Goal: Task Accomplishment & Management: Use online tool/utility

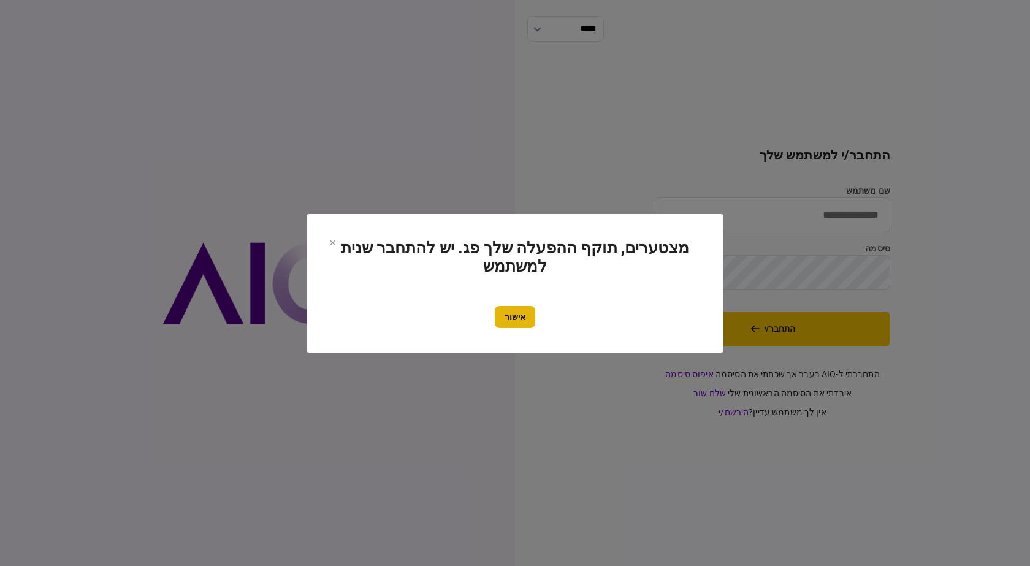
click at [521, 328] on section "מצטערים, תוקף ההפעלה שלך פג. יש להתחבר שנית למשתמש אישור" at bounding box center [515, 283] width 417 height 139
click at [516, 306] on button "אישור" at bounding box center [515, 317] width 40 height 22
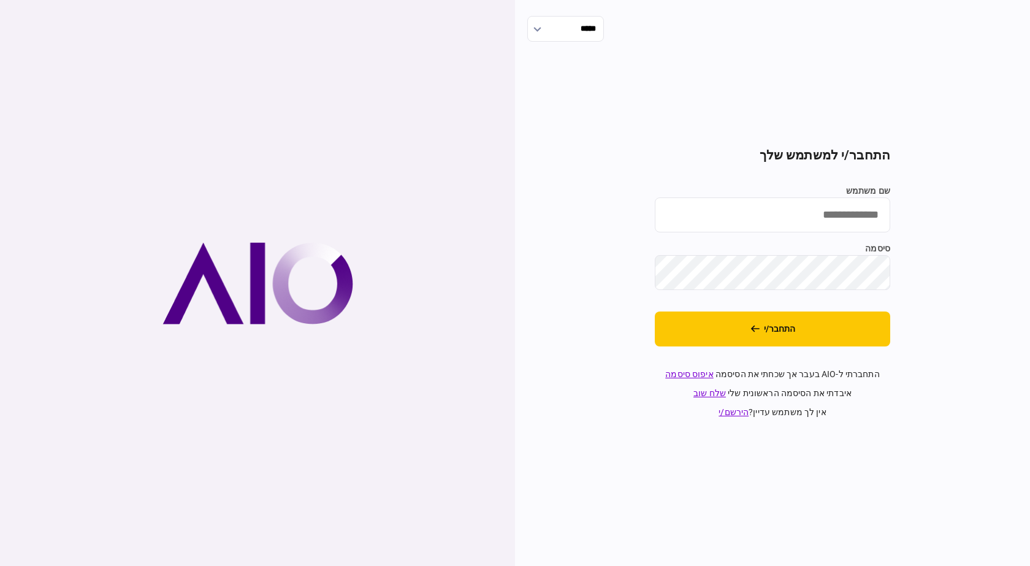
click at [795, 201] on input "שם משתמש" at bounding box center [773, 215] width 236 height 35
type input "**********"
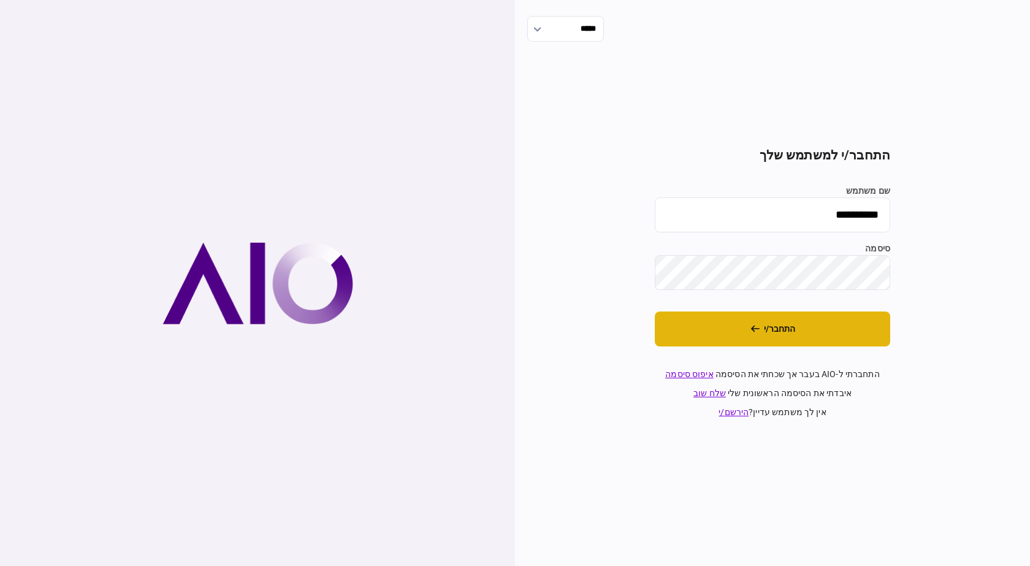
click at [776, 346] on button "התחבר/י" at bounding box center [773, 329] width 236 height 35
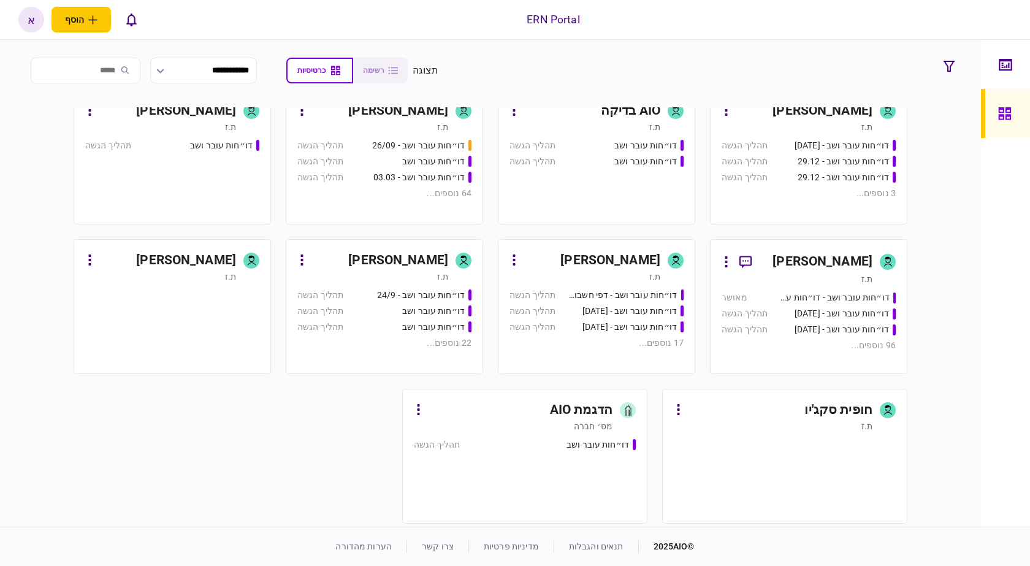
scroll to position [374, 0]
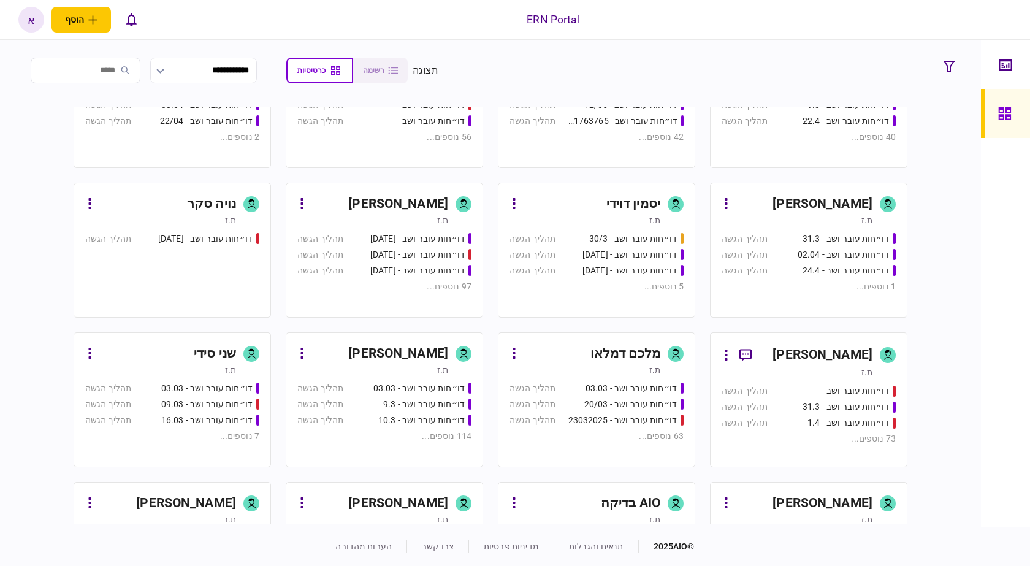
click at [446, 358] on div "[PERSON_NAME]" at bounding box center [398, 354] width 100 height 20
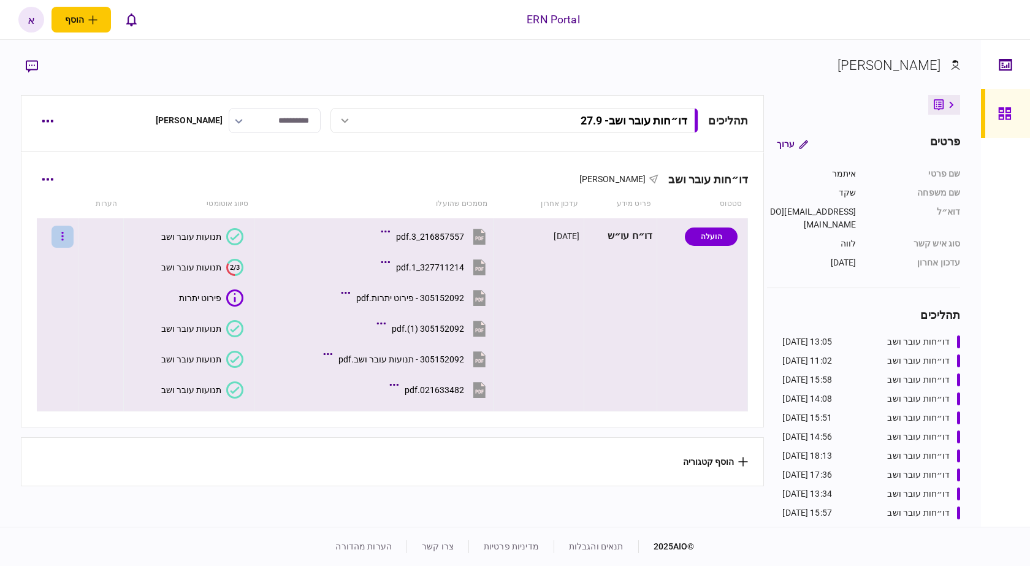
click at [61, 235] on button "button" at bounding box center [63, 237] width 22 height 22
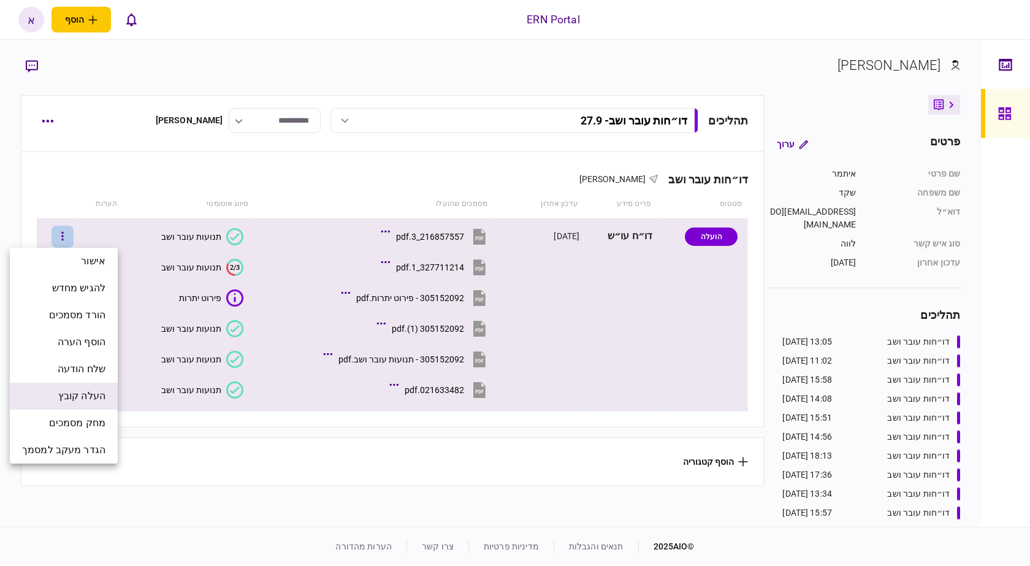
click at [88, 392] on span "העלה קובץ" at bounding box center [81, 396] width 47 height 15
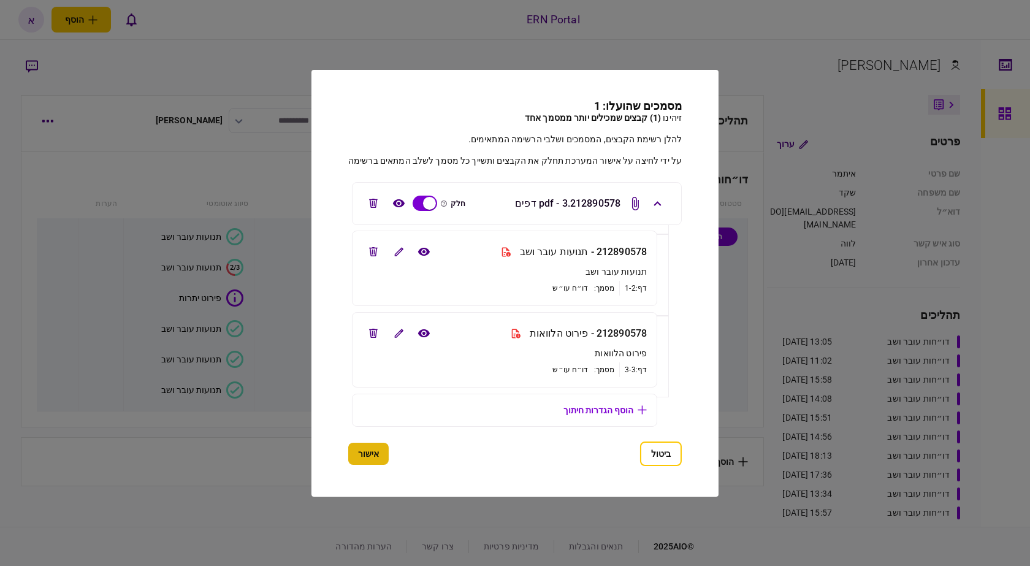
click at [362, 458] on button "אישור" at bounding box center [368, 454] width 40 height 22
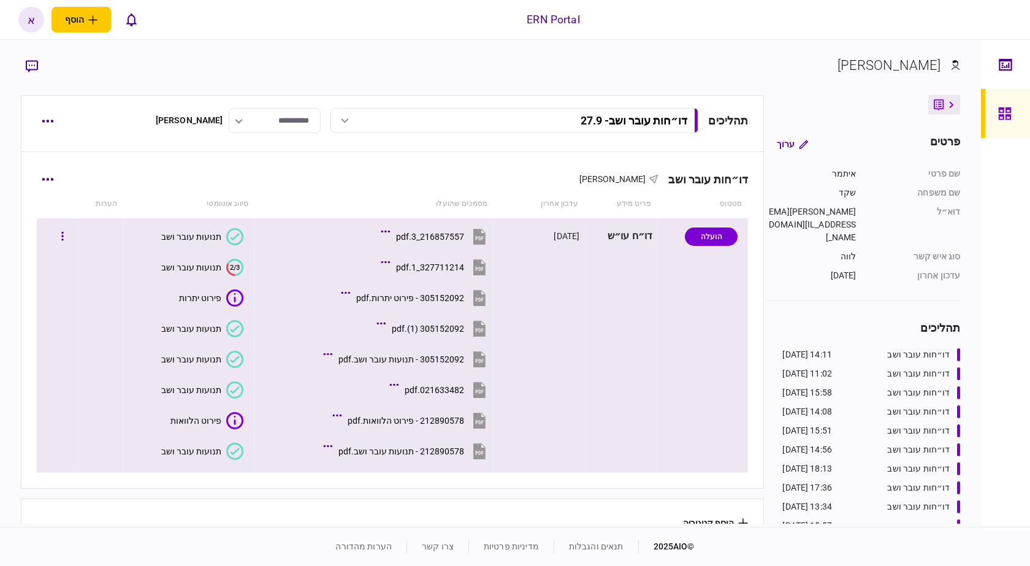
click at [194, 453] on div "תנועות עובר ושב" at bounding box center [191, 452] width 60 height 10
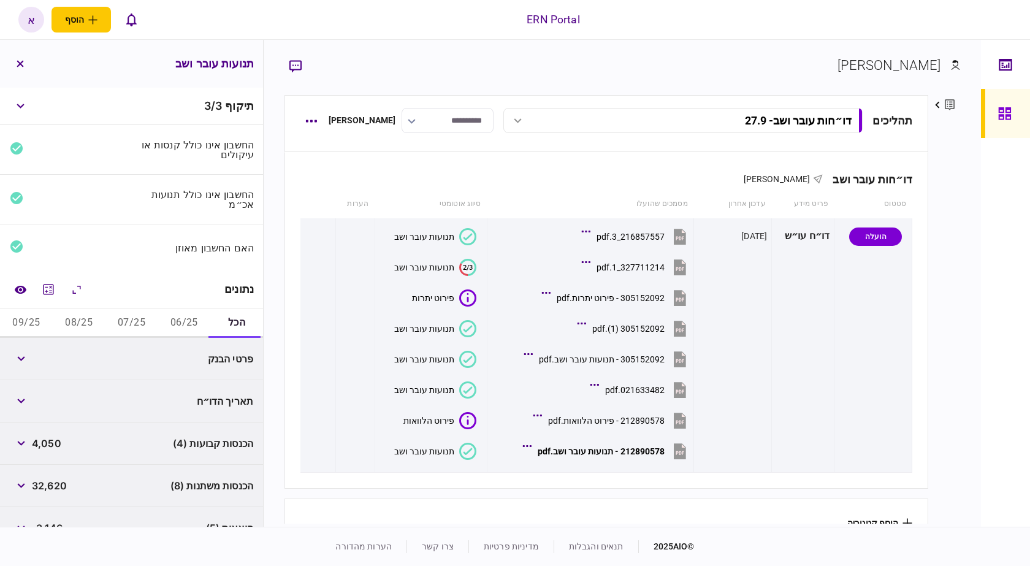
click at [189, 310] on button "06/25" at bounding box center [184, 323] width 53 height 29
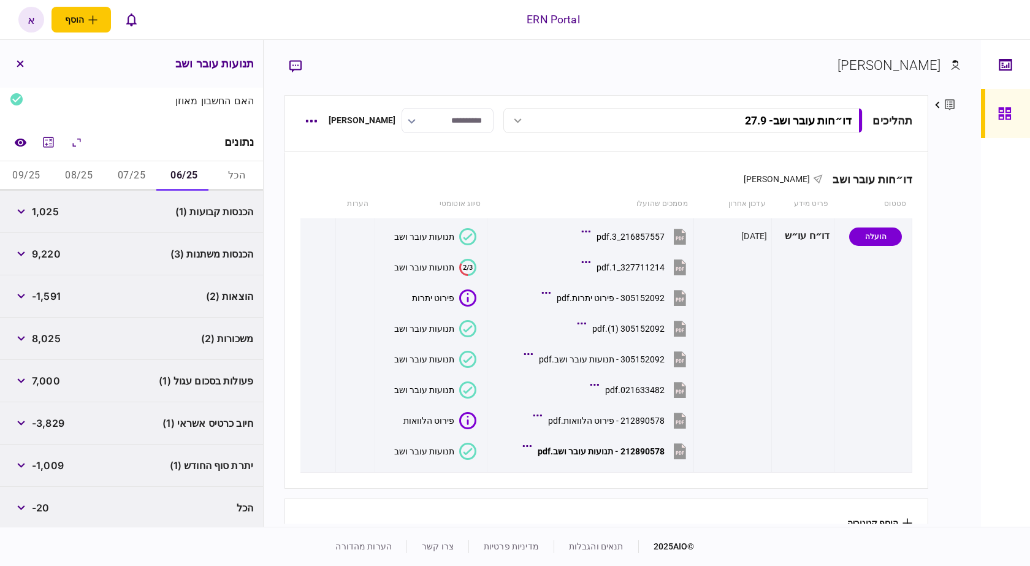
click at [59, 213] on span "1,025" at bounding box center [45, 211] width 27 height 15
click at [47, 209] on span "1,025" at bounding box center [45, 211] width 27 height 15
copy span "1,025"
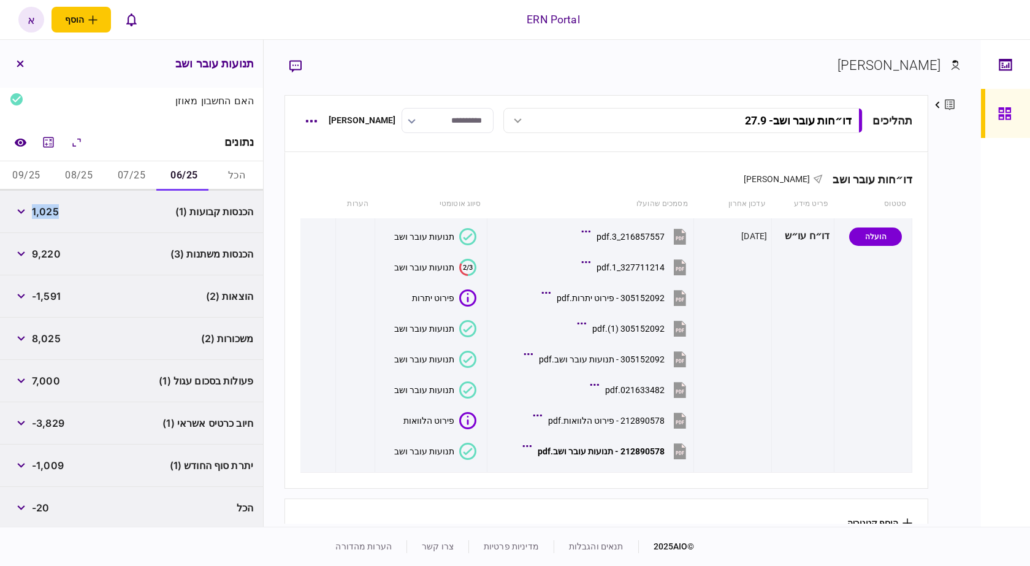
copy span "1,025"
click at [49, 251] on span "9,220" at bounding box center [46, 254] width 29 height 15
click at [49, 250] on span "9,220" at bounding box center [46, 254] width 29 height 15
copy div "9,220"
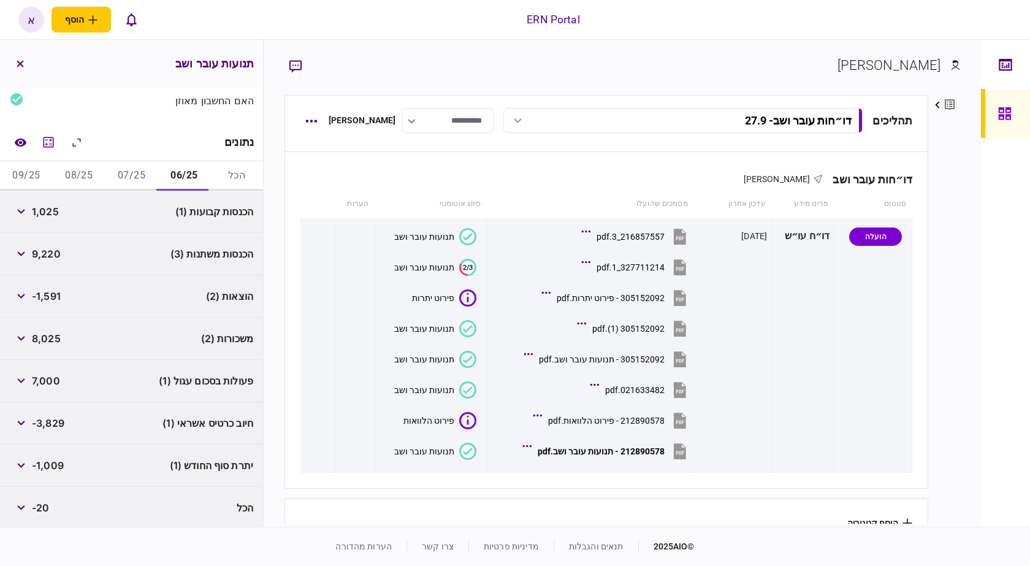
click at [51, 296] on span "-1,591" at bounding box center [46, 296] width 29 height 15
copy span "1,591"
click at [51, 465] on span "-1,009" at bounding box center [48, 465] width 32 height 15
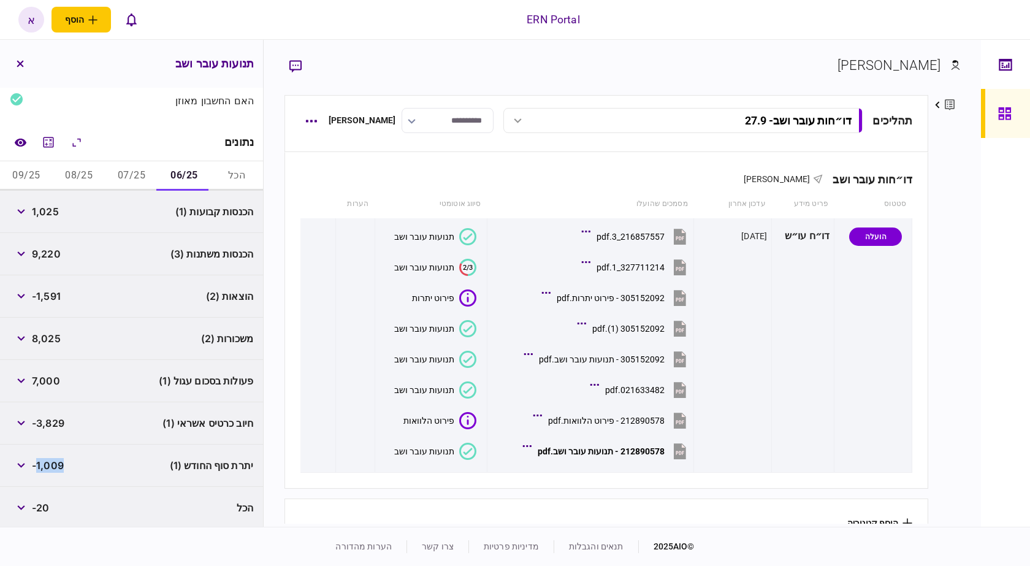
click at [130, 175] on button "07/25" at bounding box center [131, 175] width 53 height 29
click at [53, 207] on span "1,061" at bounding box center [44, 211] width 25 height 15
copy span "1,061"
click at [53, 253] on span "8,400" at bounding box center [47, 254] width 30 height 15
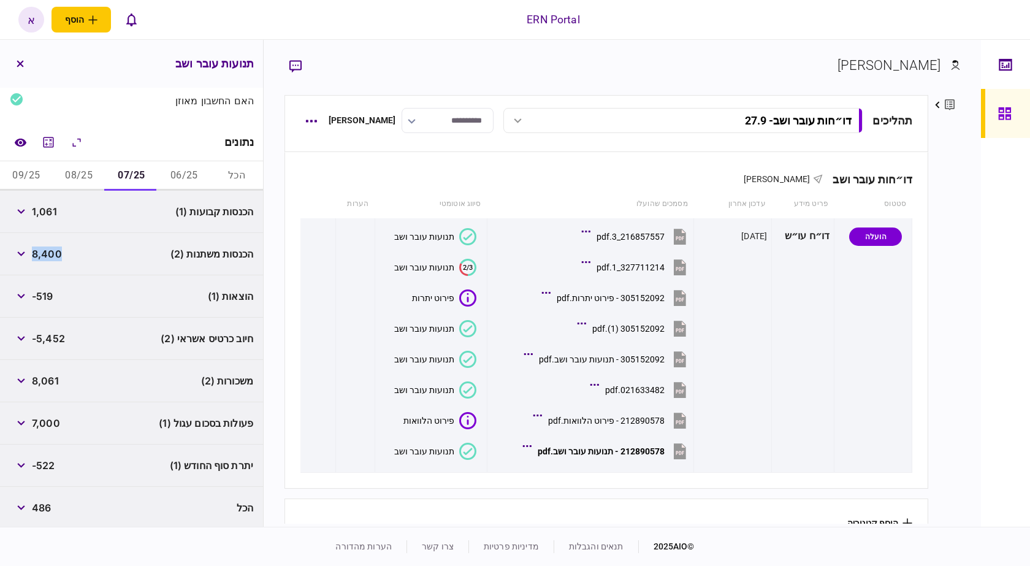
click at [53, 253] on span "8,400" at bounding box center [47, 254] width 30 height 15
copy span "8,400"
click at [58, 335] on span "-5,452" at bounding box center [48, 338] width 33 height 15
click at [48, 294] on span "-519" at bounding box center [42, 296] width 21 height 15
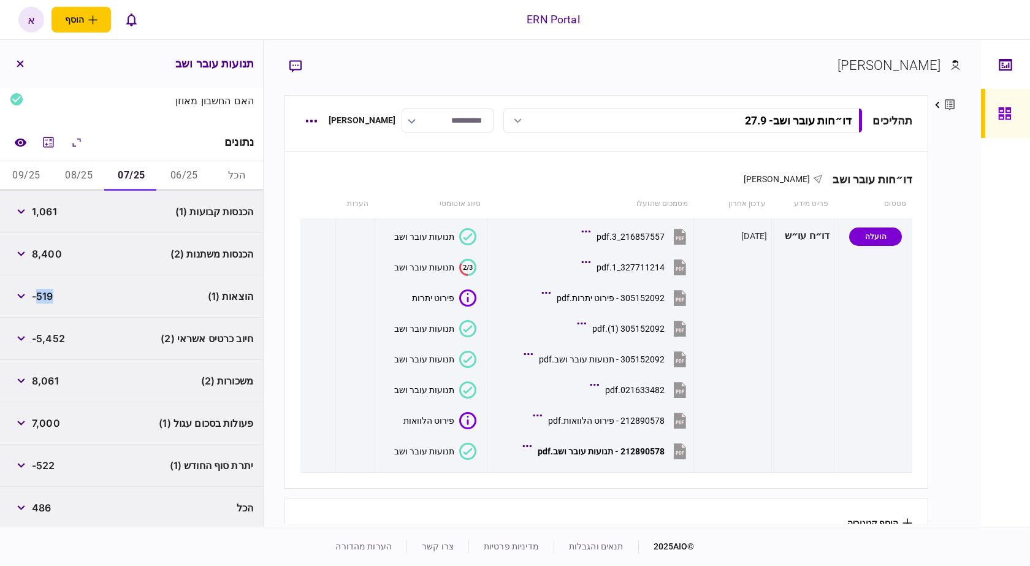
copy span "519"
click at [49, 462] on span "-522" at bounding box center [43, 465] width 23 height 15
copy span "522"
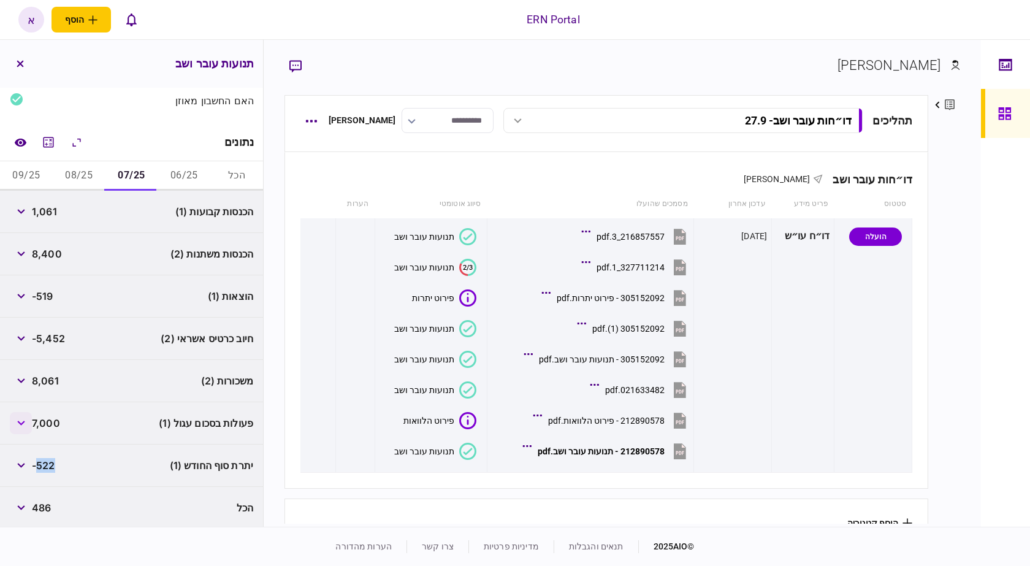
click at [24, 421] on icon "button" at bounding box center [21, 423] width 8 height 5
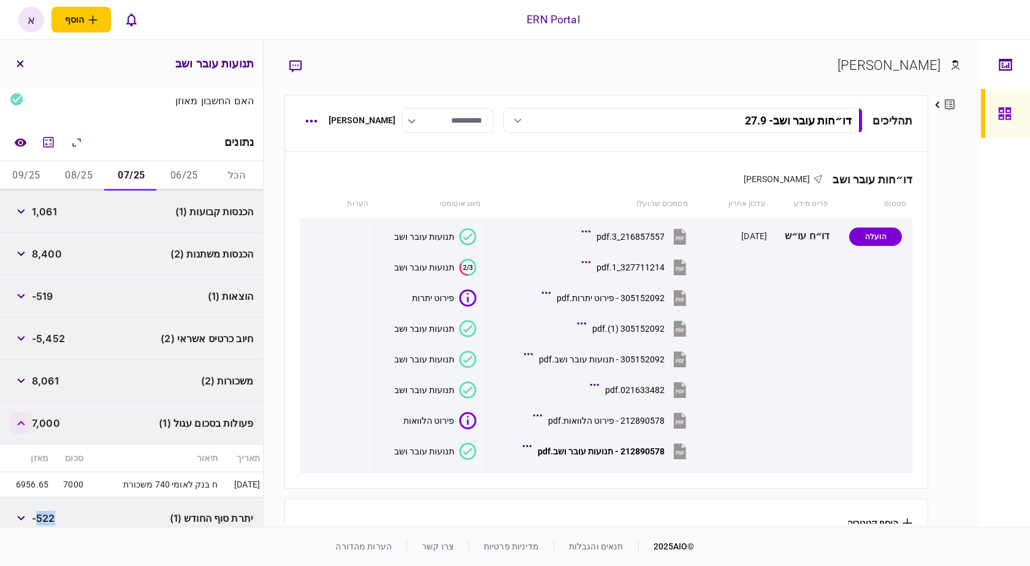
click at [24, 421] on icon "button" at bounding box center [20, 423] width 7 height 5
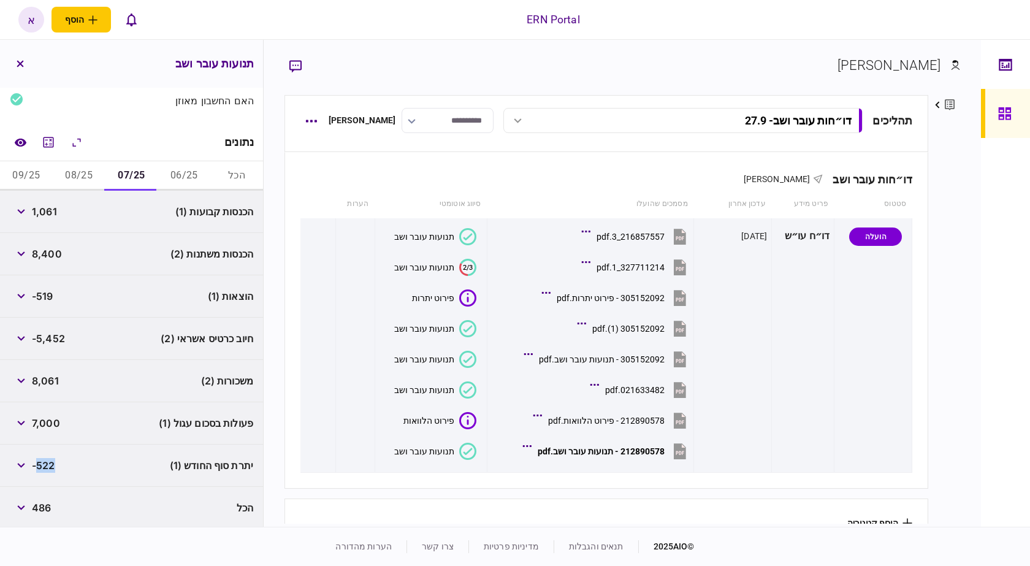
click at [96, 172] on button "08/25" at bounding box center [79, 175] width 53 height 29
click at [39, 204] on span "1,001" at bounding box center [45, 211] width 26 height 15
copy span "1,001"
click at [54, 253] on span "7,000" at bounding box center [46, 254] width 28 height 15
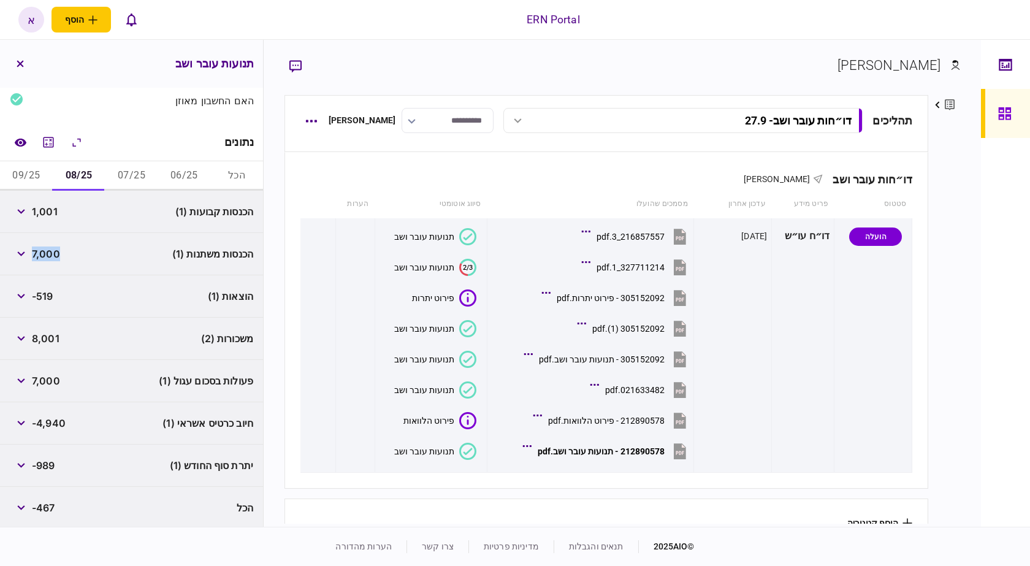
click at [54, 253] on span "7,000" at bounding box center [46, 254] width 28 height 15
copy span "7,000"
click at [50, 295] on span "-519" at bounding box center [42, 296] width 21 height 15
click at [47, 461] on span "-989" at bounding box center [43, 465] width 23 height 15
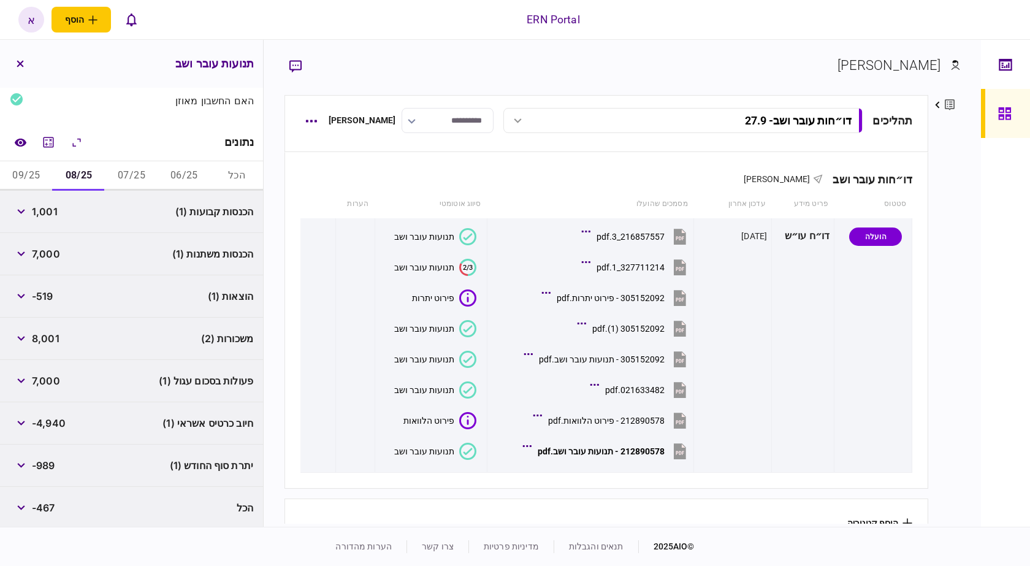
click at [47, 461] on span "-989" at bounding box center [43, 465] width 23 height 15
click at [31, 178] on button "09/25" at bounding box center [26, 175] width 53 height 29
click at [45, 209] on span "961" at bounding box center [40, 211] width 17 height 15
click at [53, 252] on span "8,000" at bounding box center [47, 254] width 30 height 15
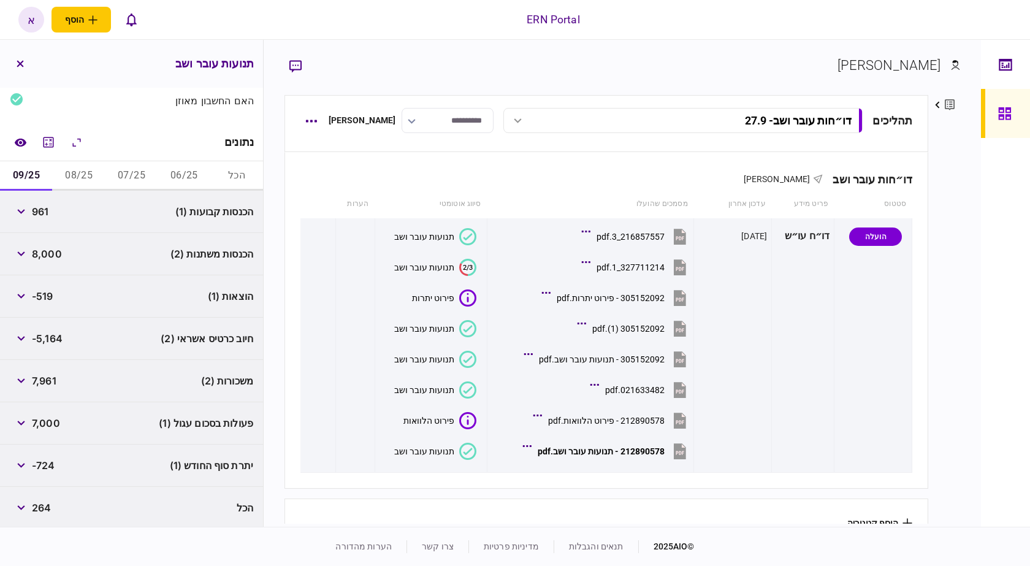
click at [53, 252] on span "8,000" at bounding box center [47, 254] width 30 height 15
click at [49, 463] on span "-724" at bounding box center [43, 465] width 23 height 15
click at [49, 464] on span "-724" at bounding box center [43, 465] width 23 height 15
click at [23, 247] on button "button" at bounding box center [21, 254] width 22 height 22
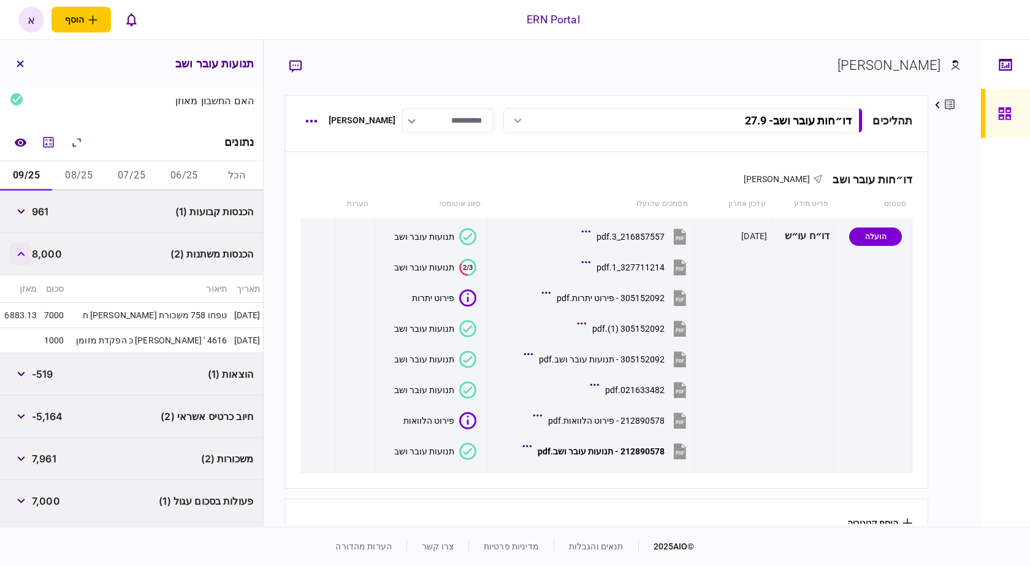
click at [19, 257] on button "button" at bounding box center [21, 254] width 22 height 22
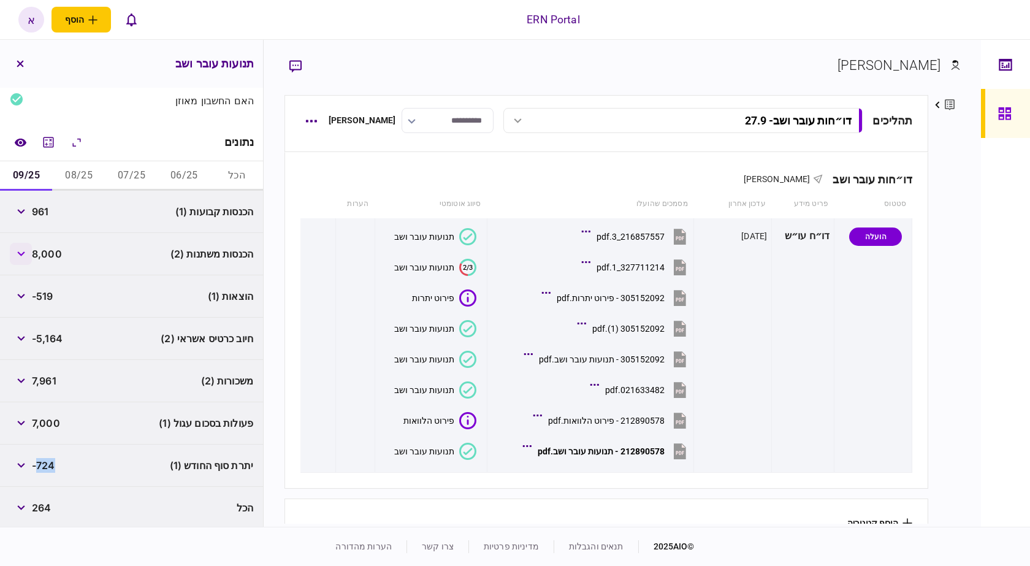
click at [18, 253] on button "button" at bounding box center [21, 254] width 22 height 22
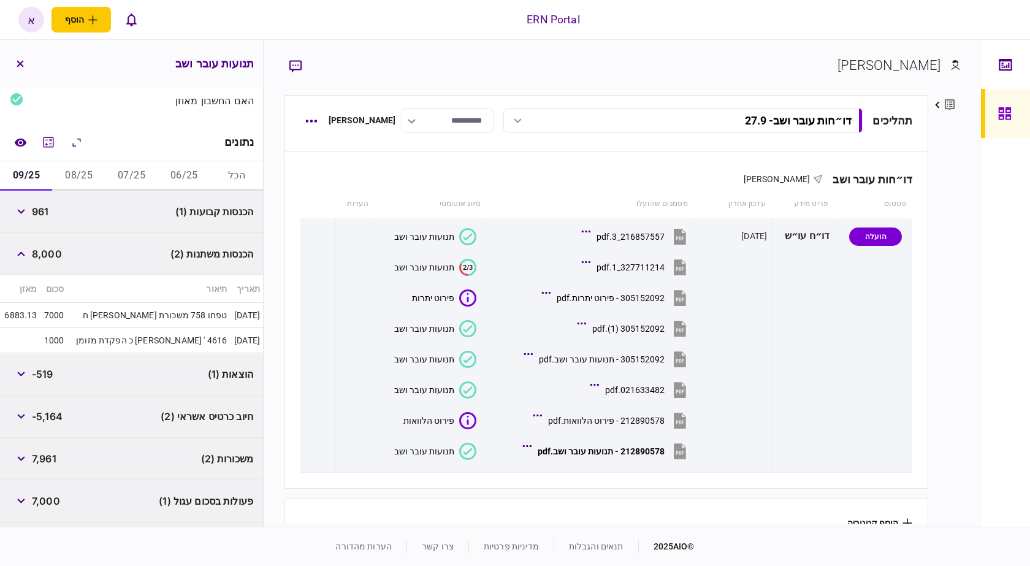
click at [92, 174] on button "08/25" at bounding box center [79, 175] width 53 height 29
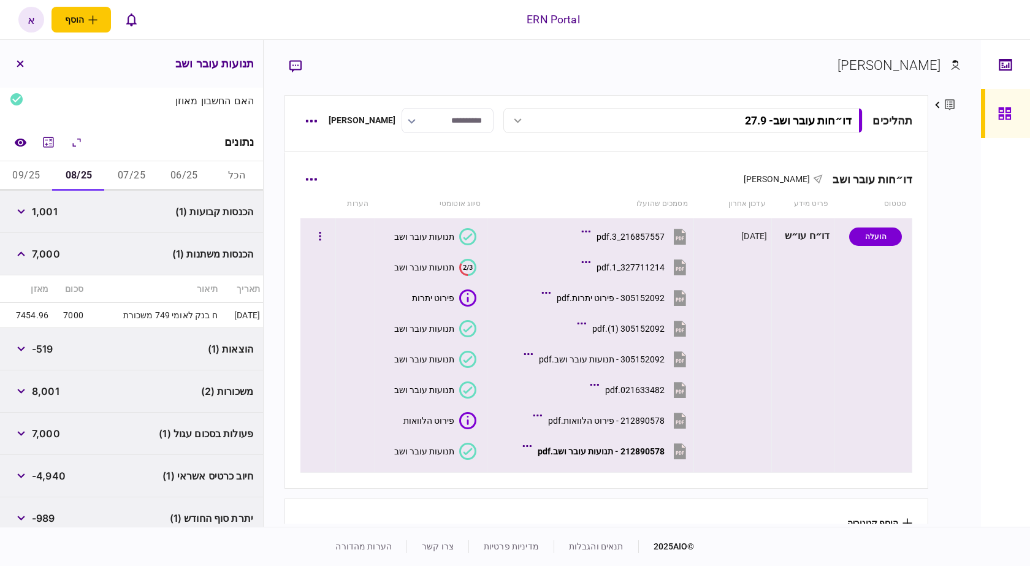
click at [645, 451] on div "212890578 - תנועות עובר ושב.pdf" at bounding box center [601, 452] width 127 height 10
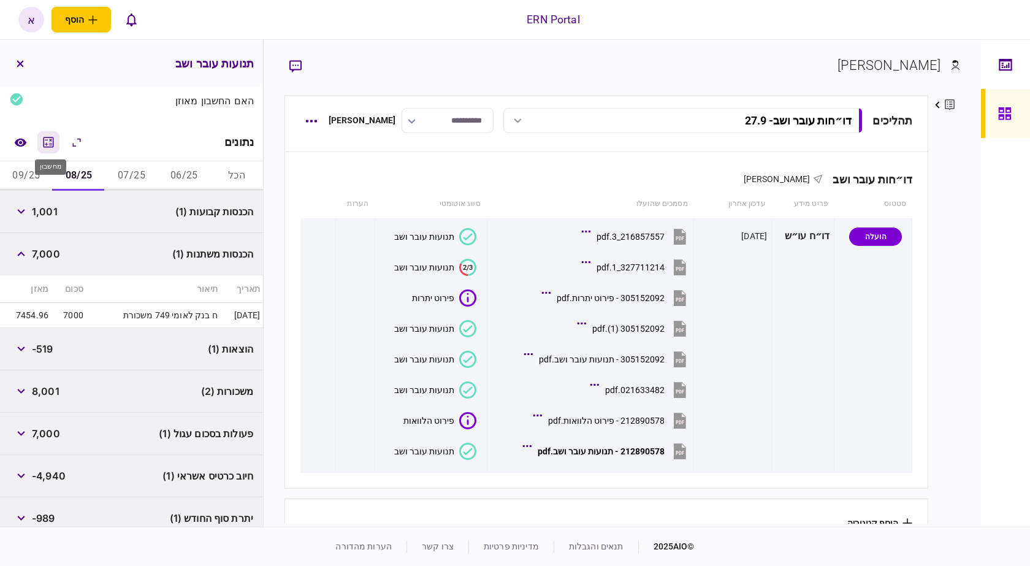
click at [56, 143] on icon "מחשבון" at bounding box center [48, 142] width 15 height 15
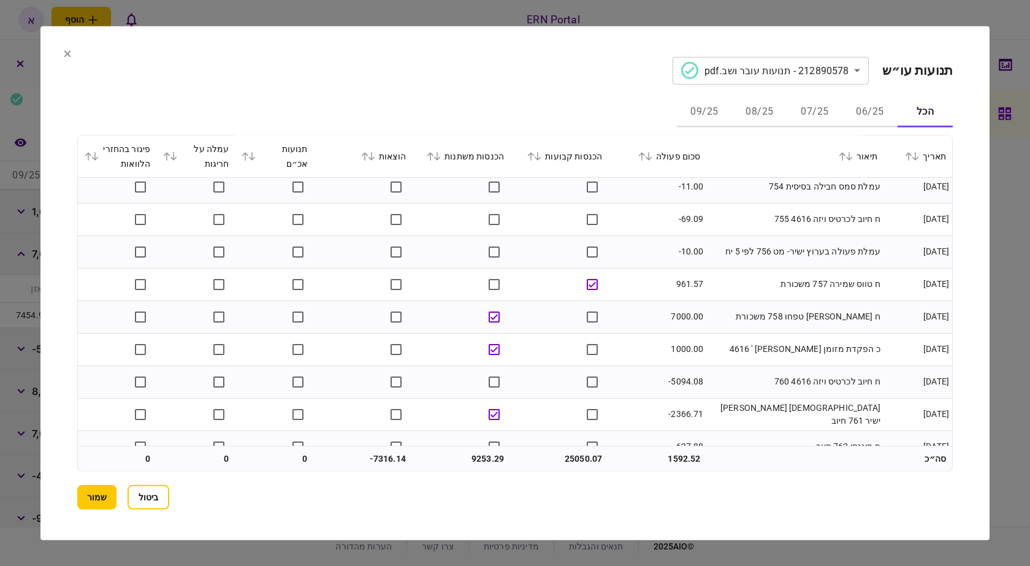
scroll to position [1099, 0]
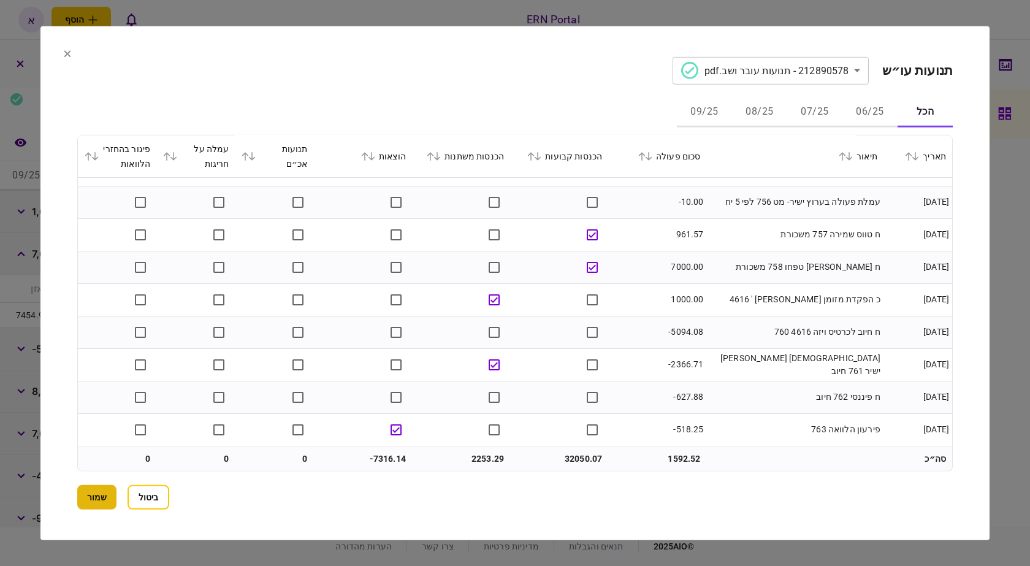
click at [101, 495] on button "שמור" at bounding box center [96, 497] width 39 height 25
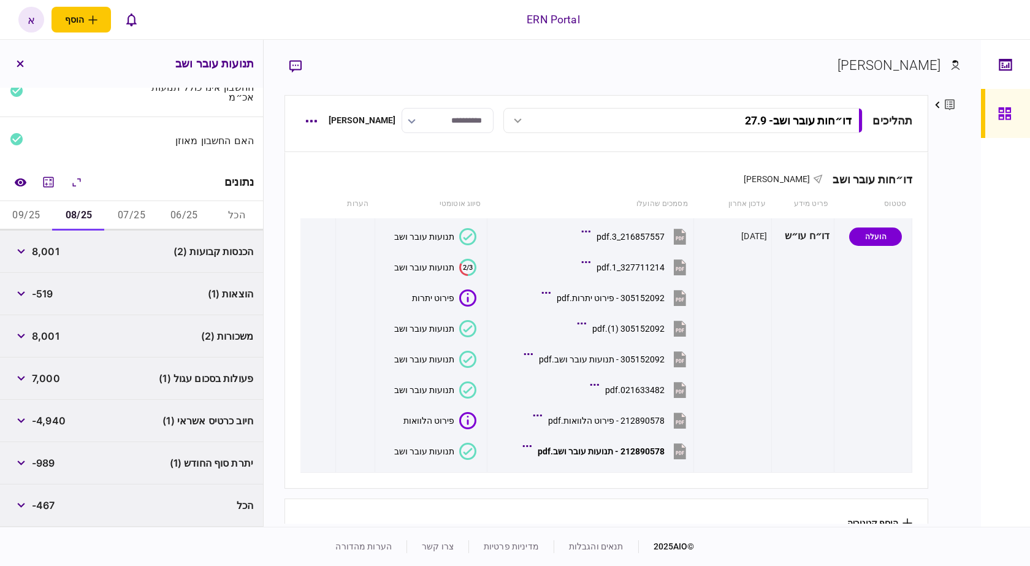
scroll to position [105, 0]
click at [28, 223] on button "09/25" at bounding box center [26, 218] width 53 height 29
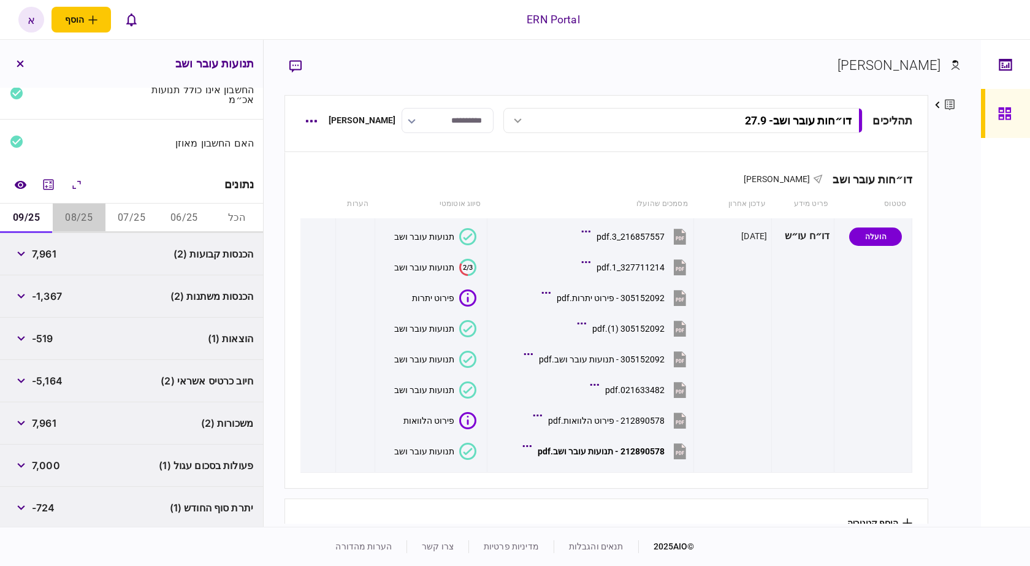
click at [75, 206] on button "08/25" at bounding box center [79, 218] width 53 height 29
click at [34, 214] on button "09/25" at bounding box center [26, 218] width 53 height 29
click at [18, 332] on button "button" at bounding box center [21, 339] width 22 height 22
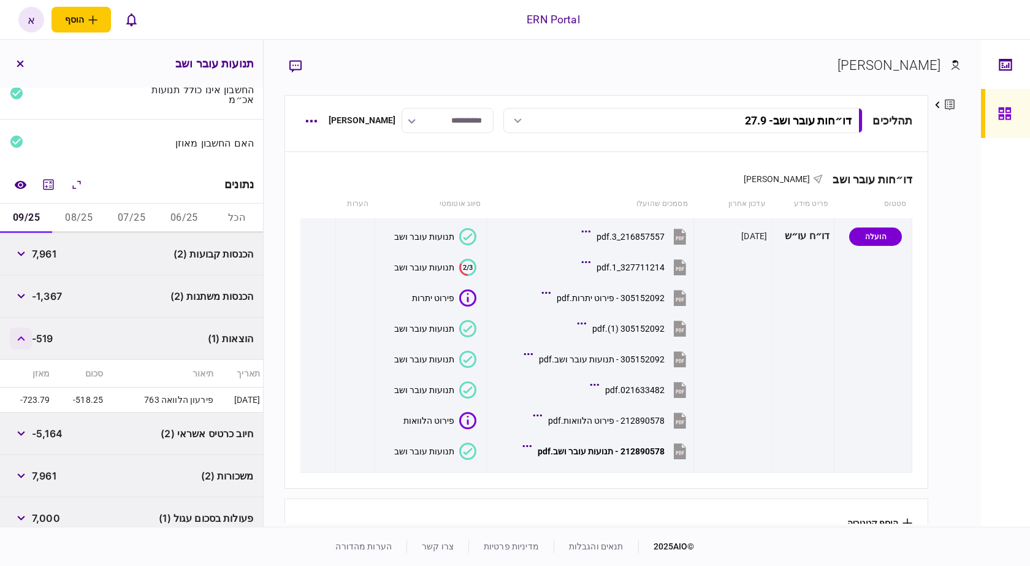
click at [18, 332] on button "button" at bounding box center [21, 339] width 22 height 22
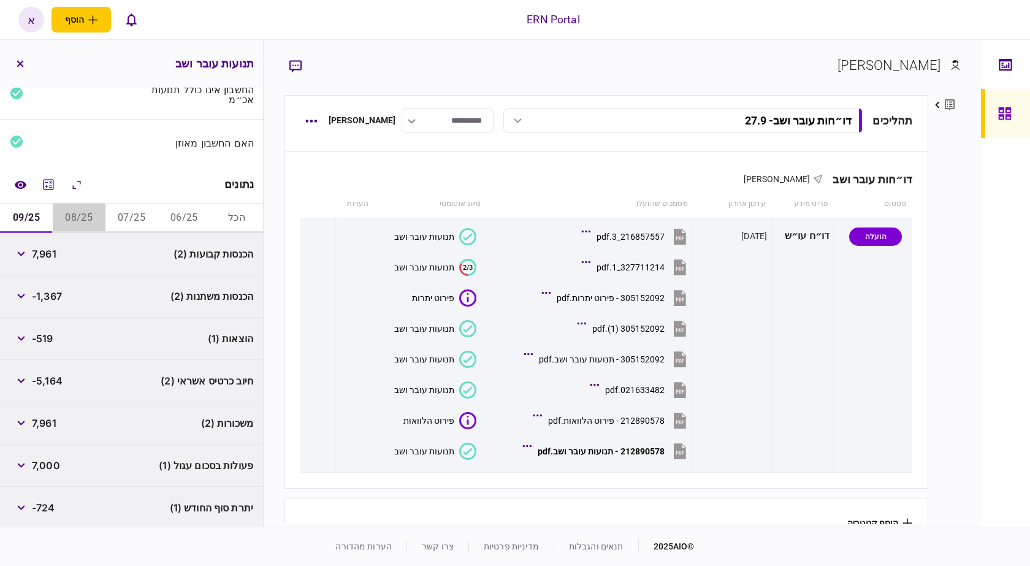
click at [87, 210] on button "08/25" at bounding box center [79, 218] width 53 height 29
click at [124, 215] on button "07/25" at bounding box center [131, 218] width 53 height 29
click at [48, 182] on icon "מחשבון" at bounding box center [48, 184] width 15 height 15
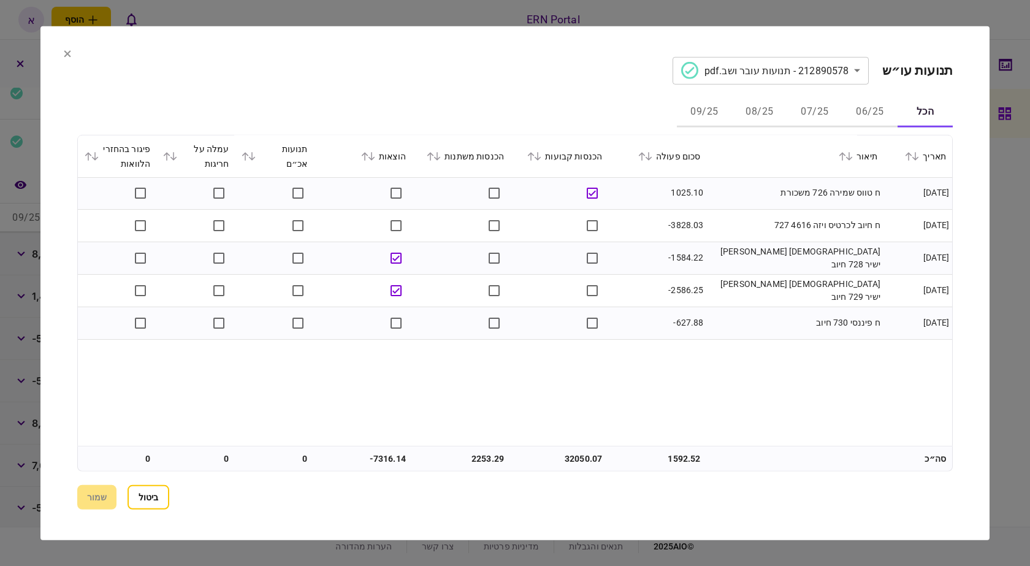
scroll to position [0, 0]
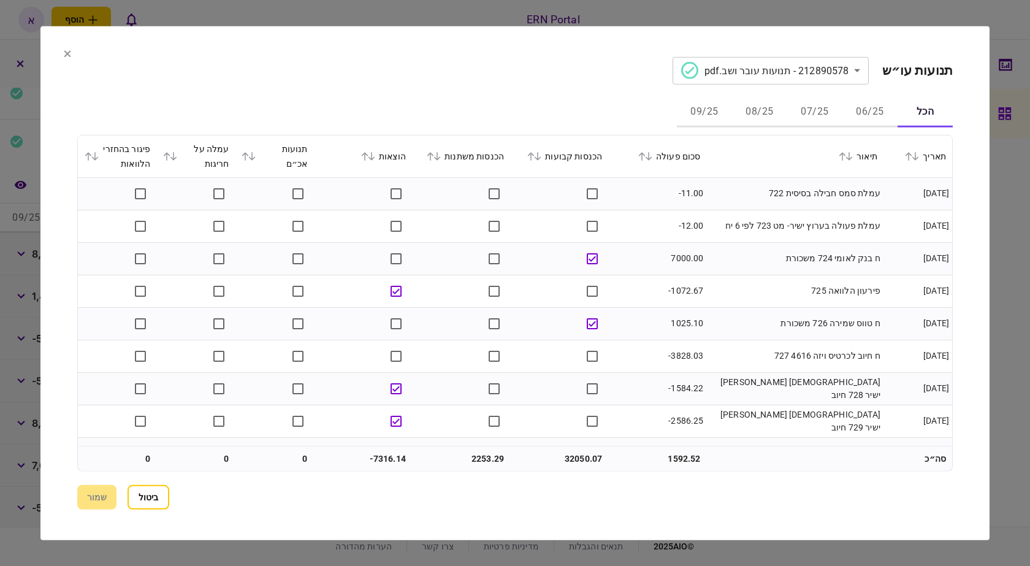
click at [194, 517] on section "**********" at bounding box center [514, 283] width 949 height 514
click at [80, 487] on section "ביטול שמור" at bounding box center [515, 497] width 876 height 25
click at [61, 63] on section "**********" at bounding box center [514, 283] width 949 height 514
click at [64, 55] on icon at bounding box center [67, 53] width 7 height 7
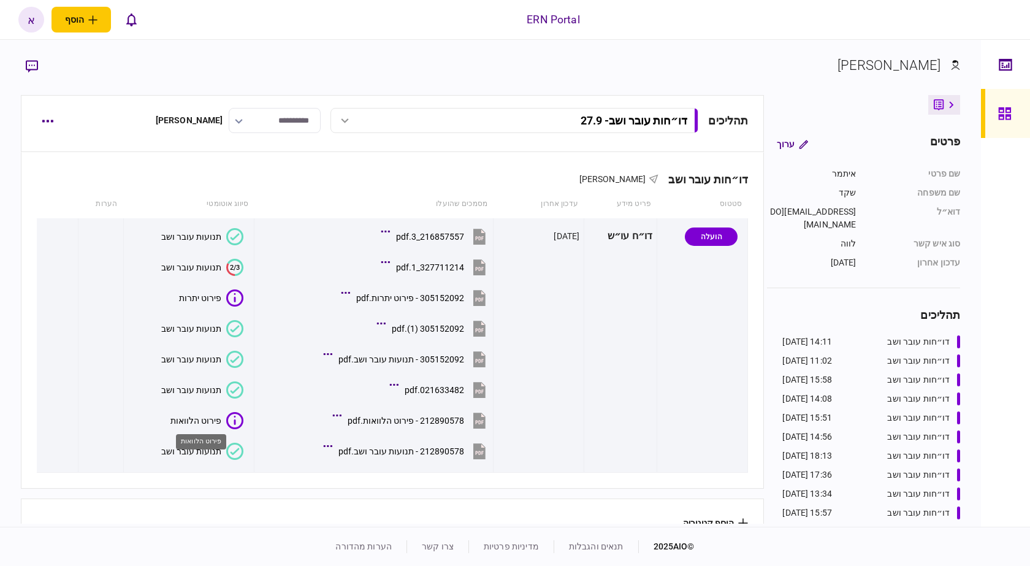
click at [202, 445] on div "פירוט הלוואות" at bounding box center [201, 441] width 50 height 15
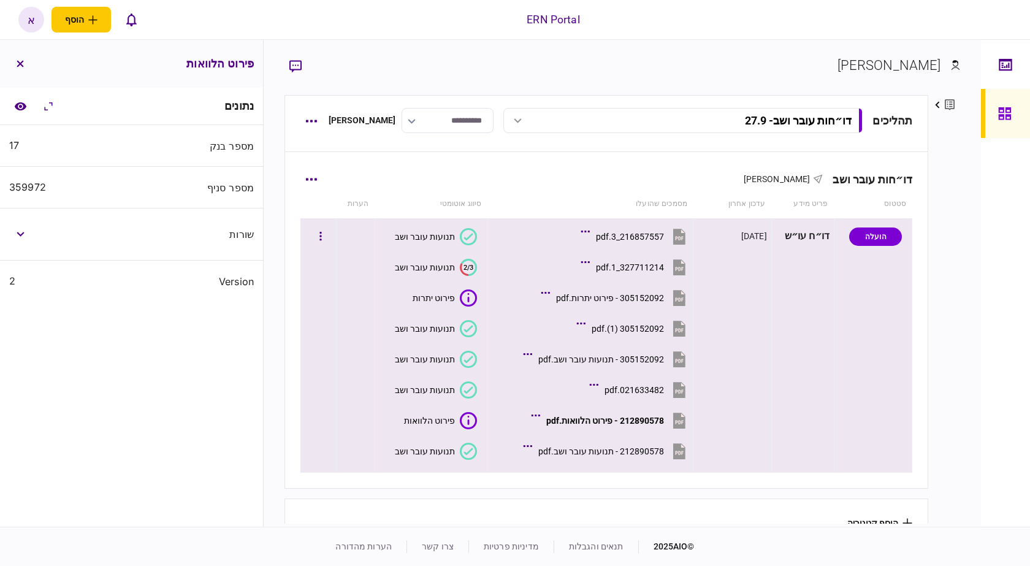
click at [465, 453] on icon at bounding box center [468, 451] width 17 height 17
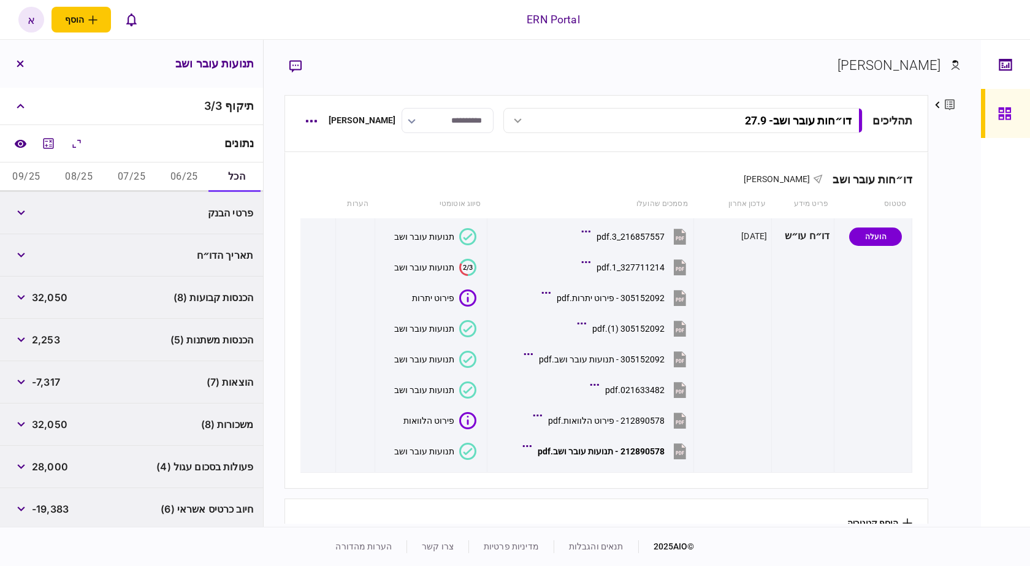
click at [55, 383] on span "-7,317" at bounding box center [46, 382] width 28 height 15
drag, startPoint x: 55, startPoint y: 383, endPoint x: 56, endPoint y: 374, distance: 8.8
click at [54, 383] on span "-7,317" at bounding box center [46, 382] width 28 height 15
click at [20, 388] on button "button" at bounding box center [21, 382] width 22 height 22
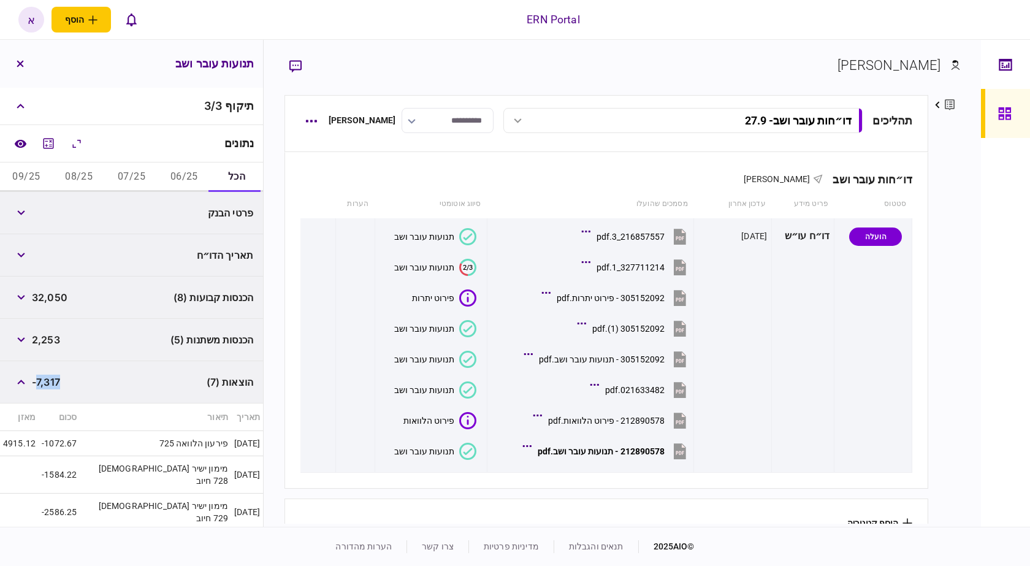
click at [194, 180] on button "06/25" at bounding box center [184, 177] width 53 height 29
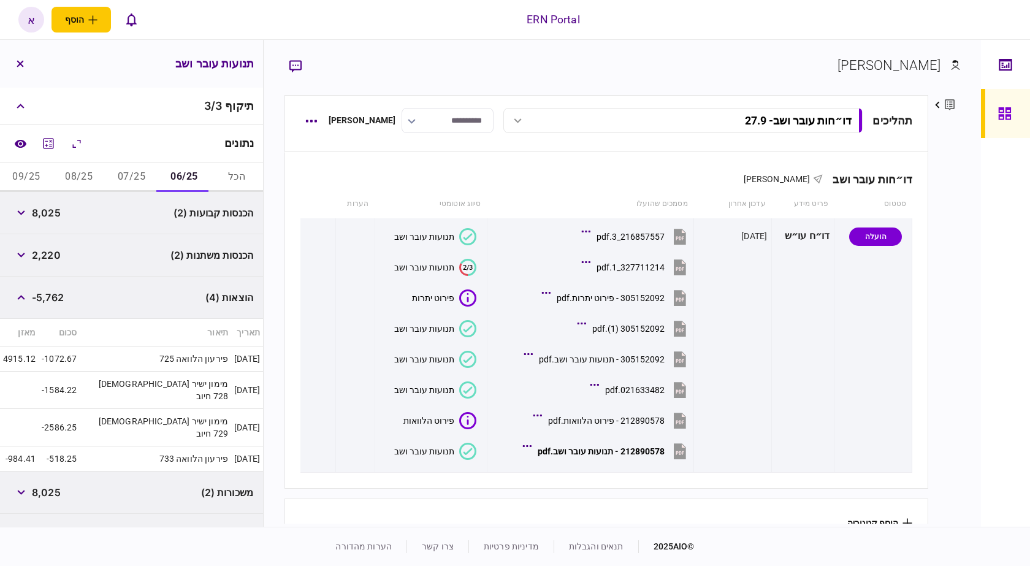
click at [55, 296] on span "-5,762" at bounding box center [48, 297] width 32 height 15
copy span "5,762"
click at [141, 161] on div "נתונים" at bounding box center [131, 143] width 263 height 37
click at [137, 173] on button "07/25" at bounding box center [131, 177] width 53 height 29
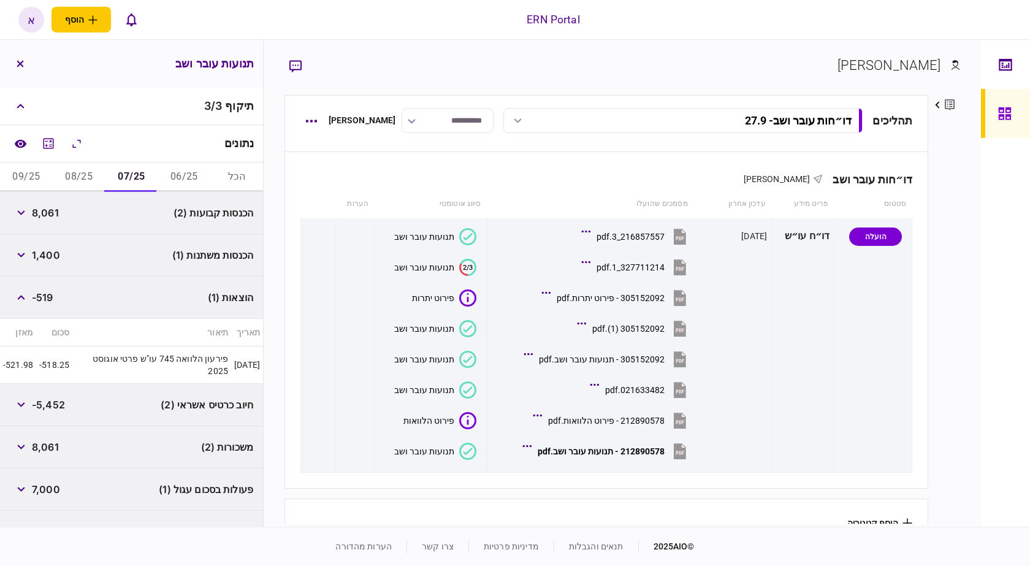
click at [53, 297] on span "-519" at bounding box center [42, 297] width 21 height 15
click at [176, 175] on button "06/25" at bounding box center [184, 177] width 53 height 29
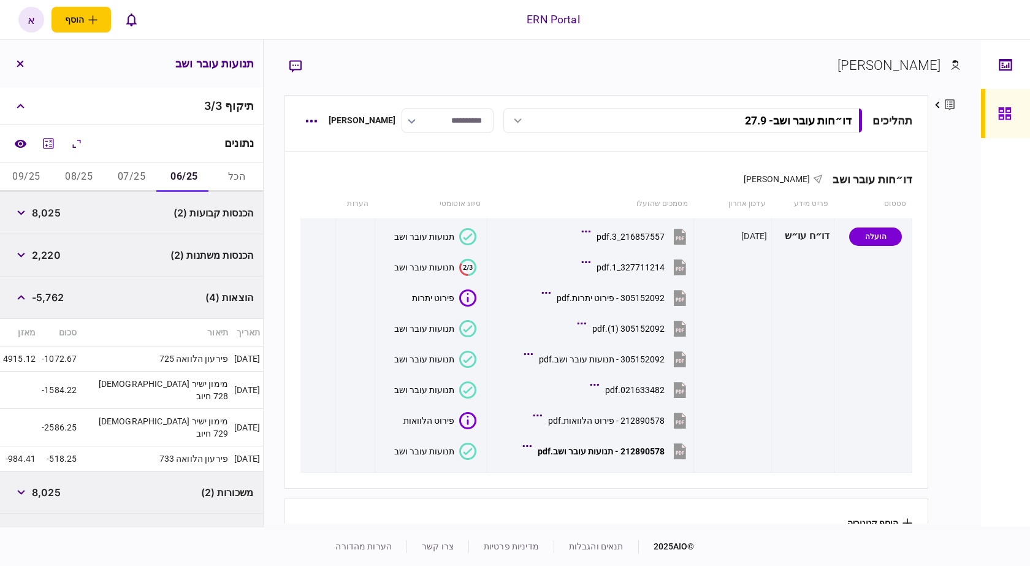
click at [112, 181] on button "07/25" at bounding box center [131, 177] width 53 height 29
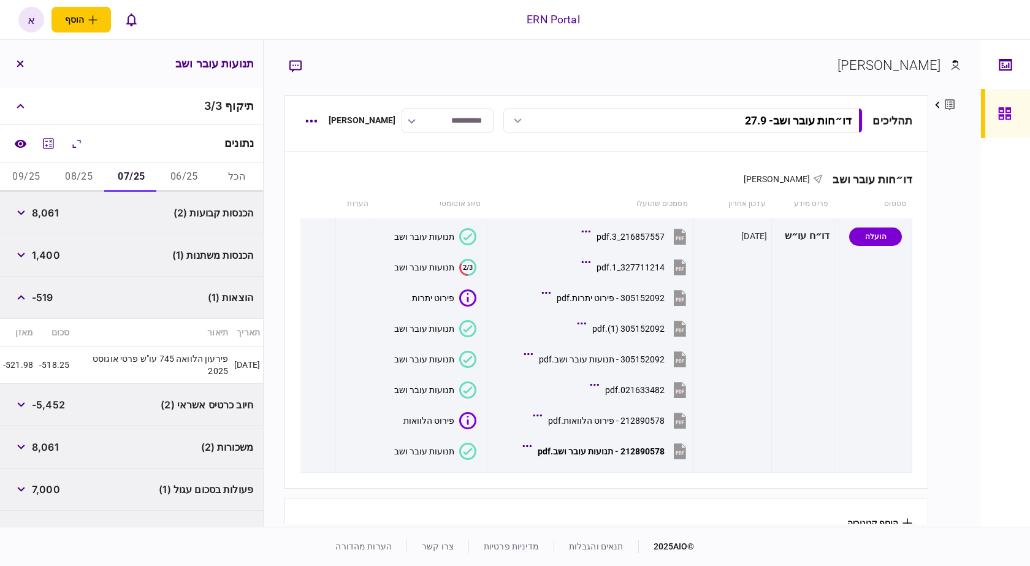
click at [81, 182] on button "08/25" at bounding box center [79, 177] width 53 height 29
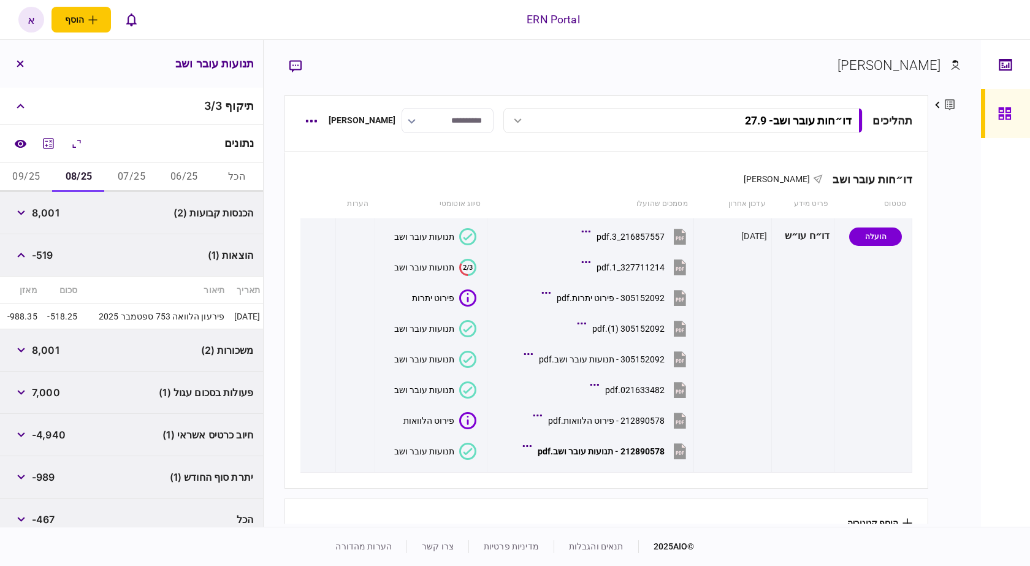
click at [137, 180] on button "07/25" at bounding box center [131, 177] width 53 height 29
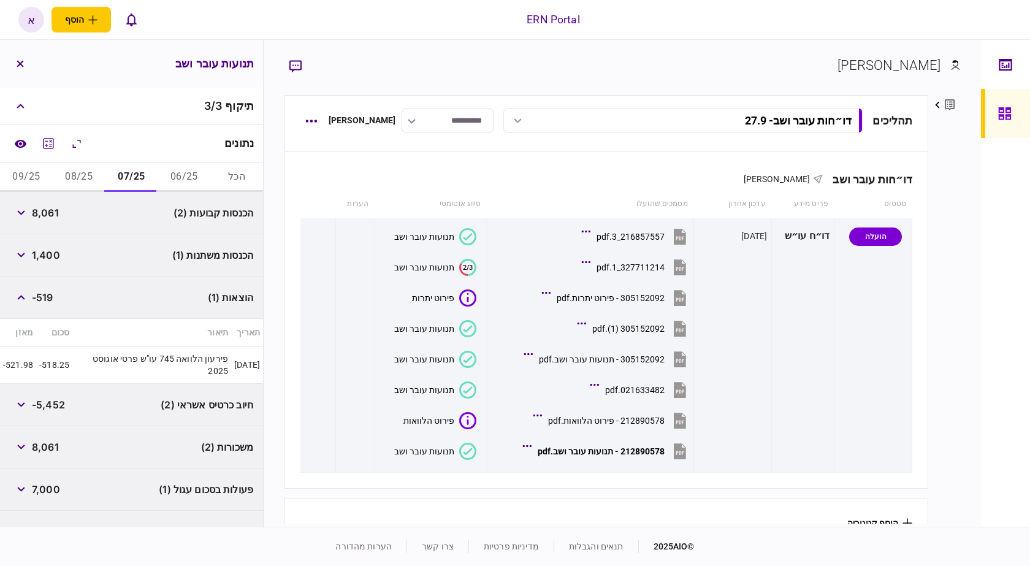
click at [178, 175] on button "06/25" at bounding box center [184, 177] width 53 height 29
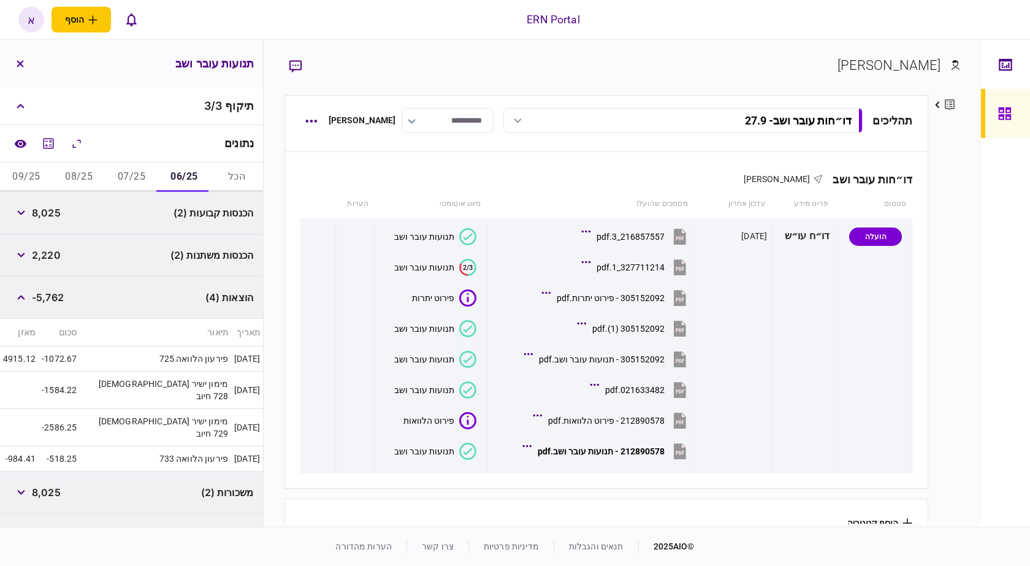
click at [151, 177] on button "07/25" at bounding box center [131, 177] width 53 height 29
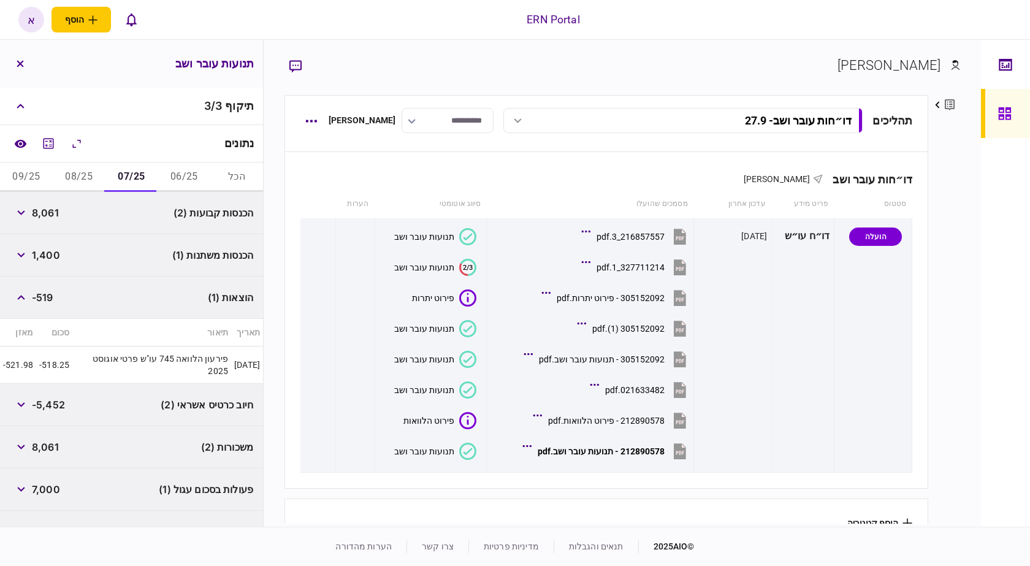
click at [607, 115] on div "דו״חות עובר ושב - 27.9" at bounding box center [697, 120] width 309 height 13
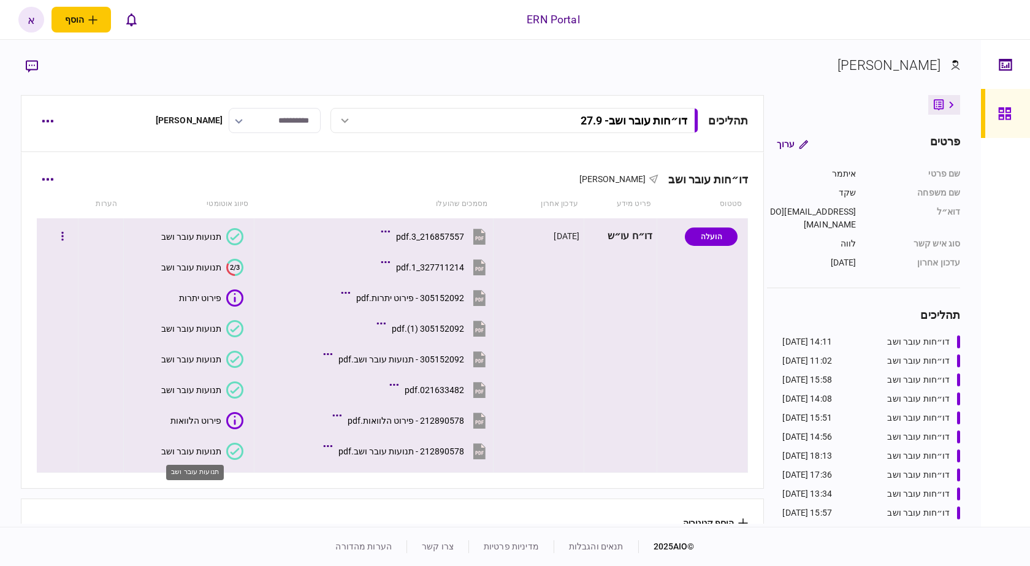
click at [197, 450] on div "תנועות עובר ושב" at bounding box center [191, 452] width 60 height 10
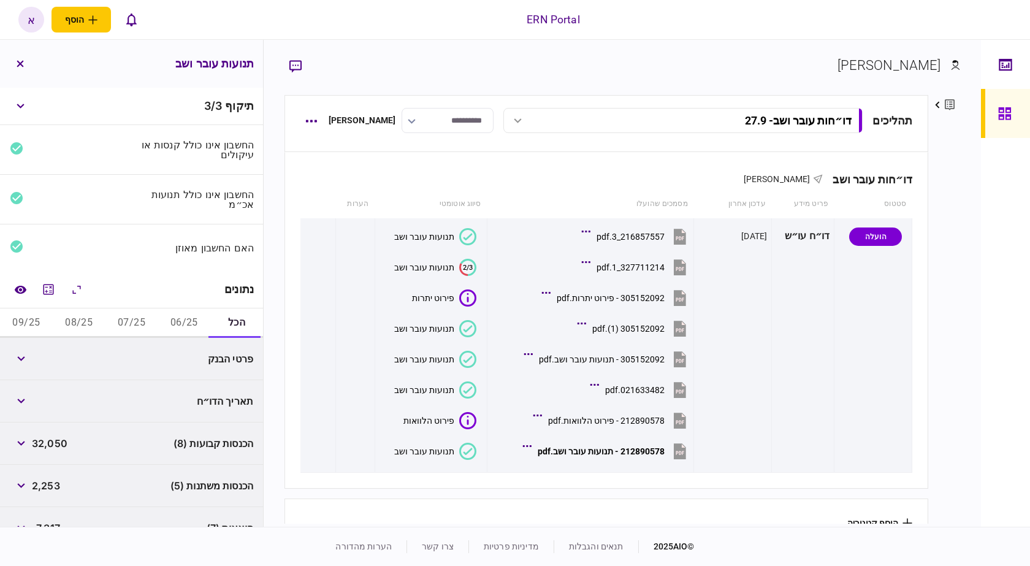
click at [120, 313] on button "07/25" at bounding box center [131, 323] width 53 height 29
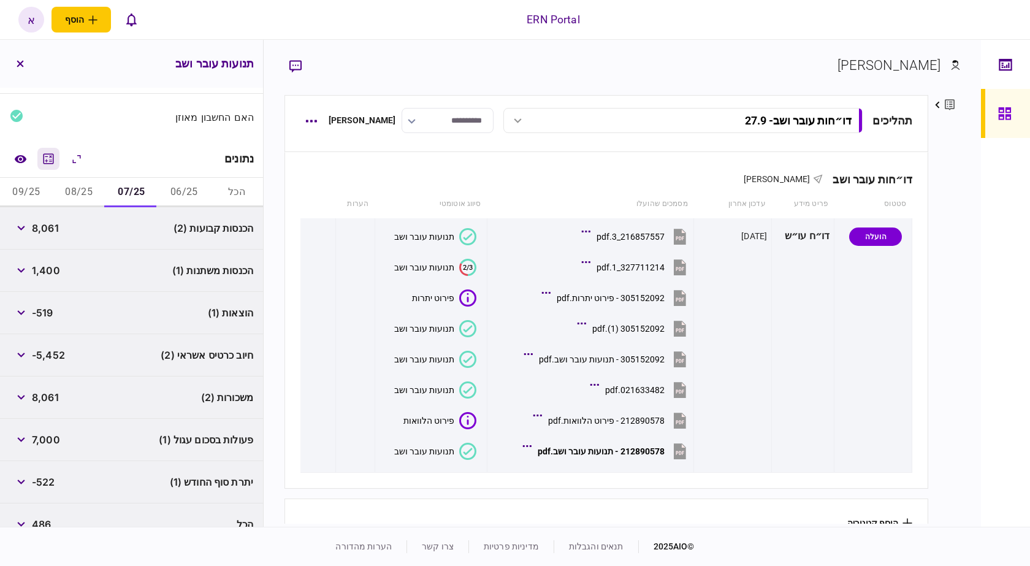
click at [53, 155] on icon "מחשבון" at bounding box center [49, 158] width 10 height 10
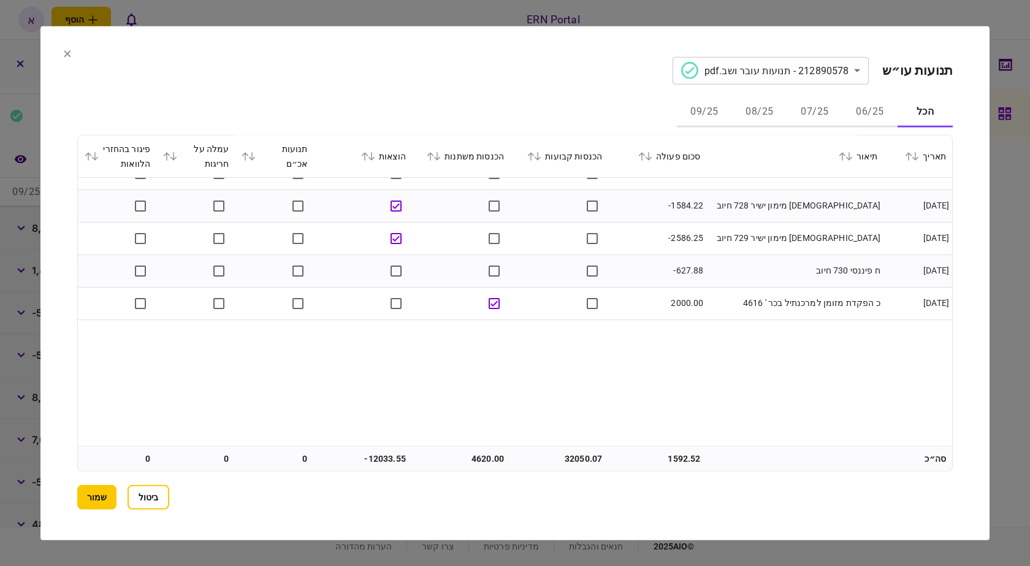
scroll to position [0, 0]
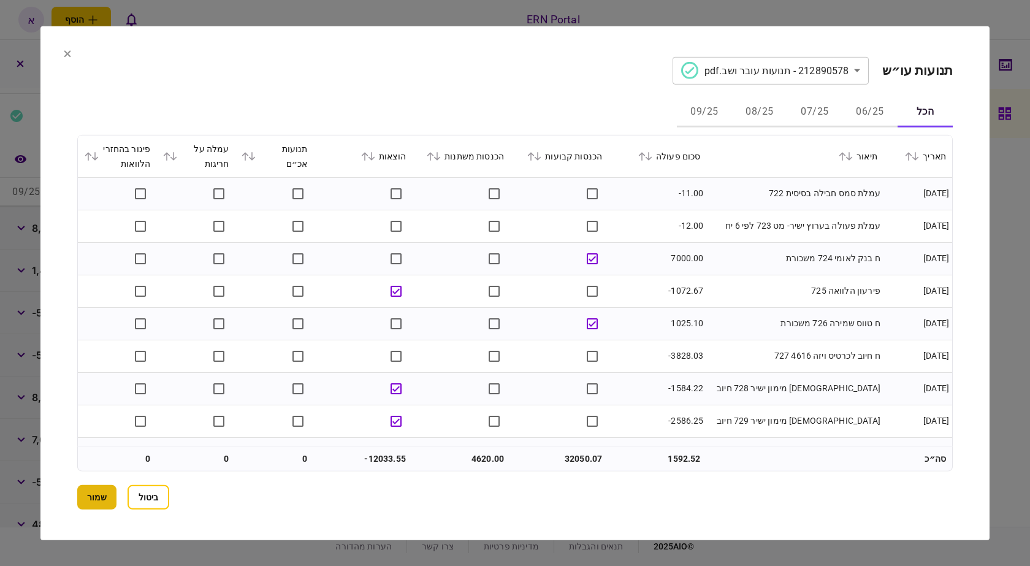
click at [105, 493] on button "שמור" at bounding box center [96, 497] width 39 height 25
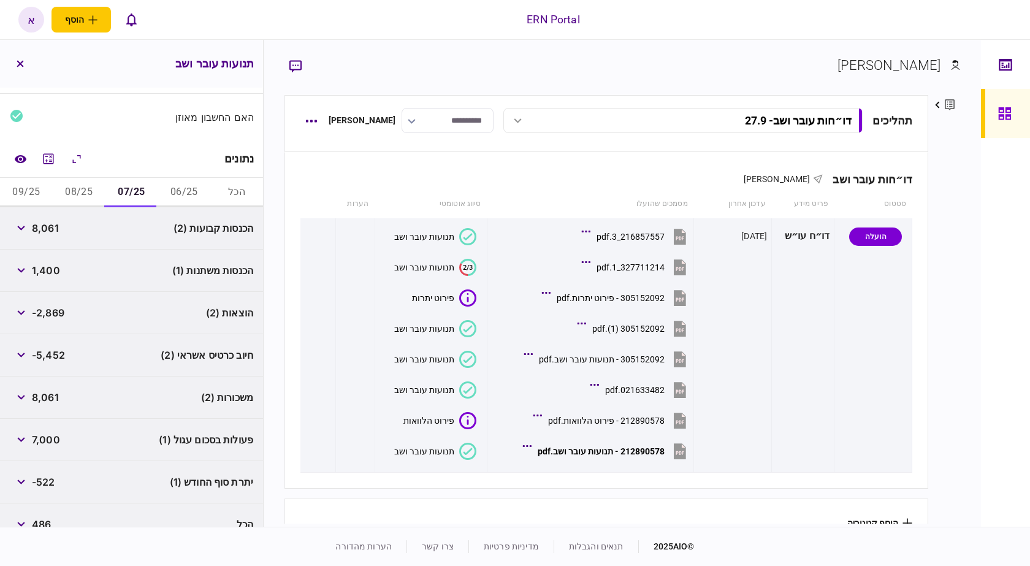
click at [57, 309] on span "-2,869" at bounding box center [48, 312] width 33 height 15
copy span "2,869"
click at [75, 182] on button "08/25" at bounding box center [79, 192] width 53 height 29
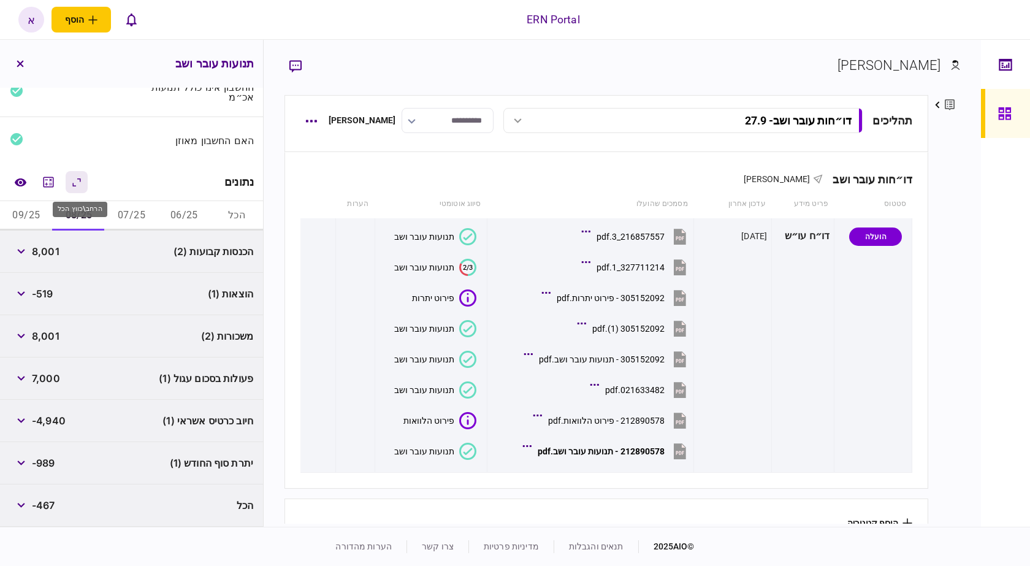
scroll to position [105, 0]
click at [29, 297] on button "button" at bounding box center [21, 296] width 22 height 22
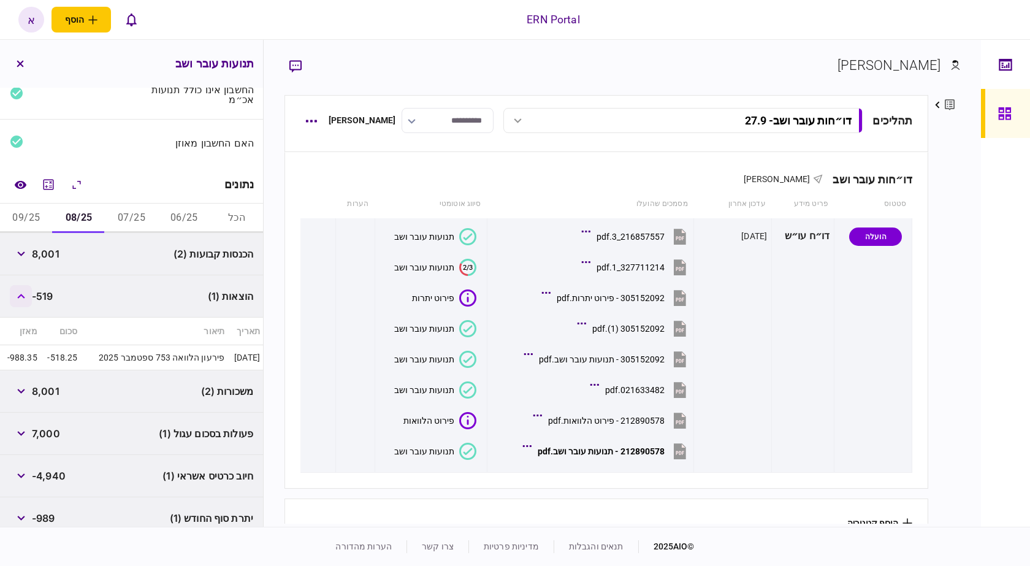
click at [29, 297] on button "button" at bounding box center [21, 296] width 22 height 22
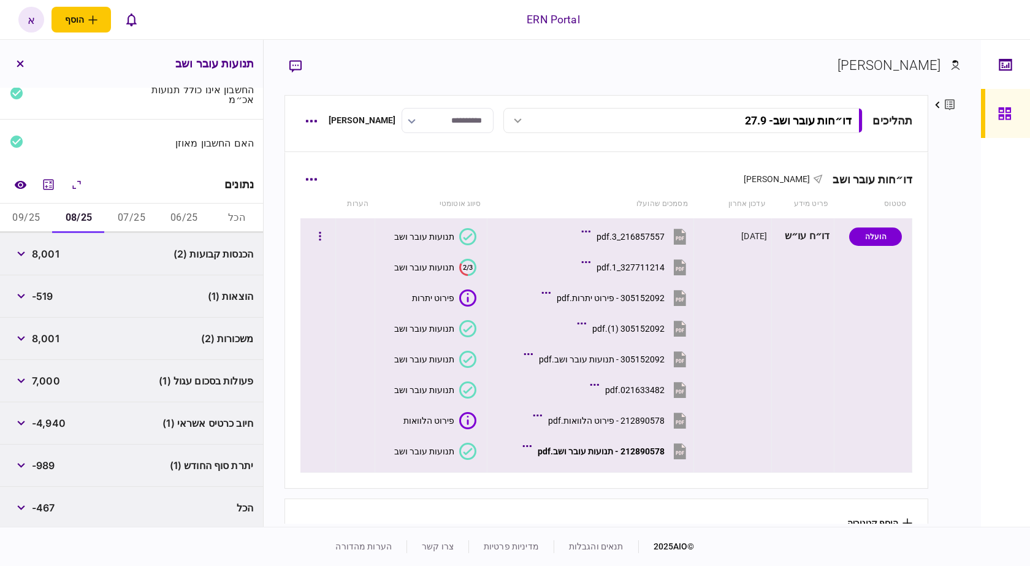
click at [656, 456] on button "212890578 - תנועות עובר ושב.pdf" at bounding box center [608, 451] width 164 height 28
click at [448, 448] on div "תנועות עובר ושב" at bounding box center [424, 452] width 60 height 10
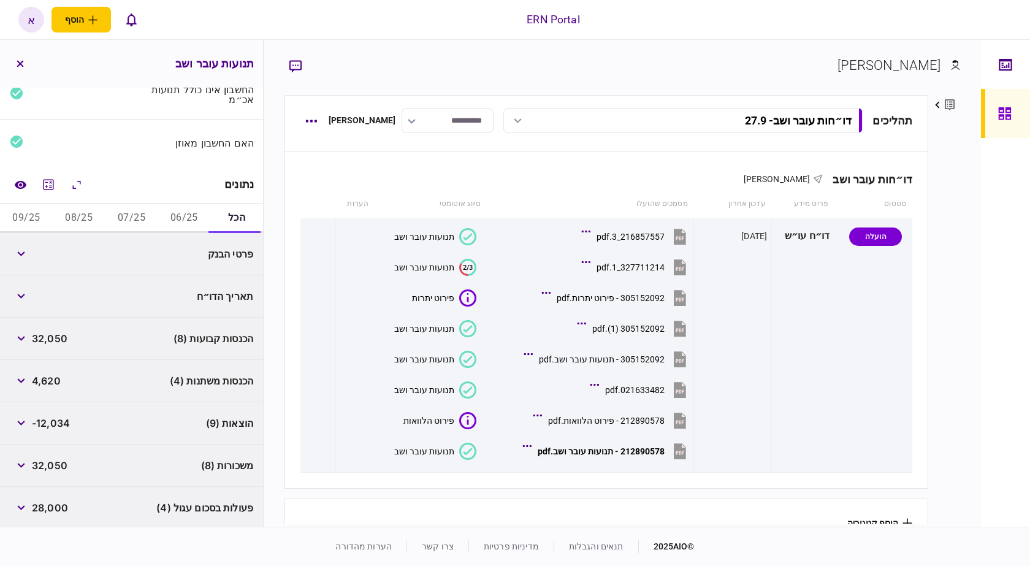
click at [98, 217] on button "08/25" at bounding box center [79, 218] width 53 height 29
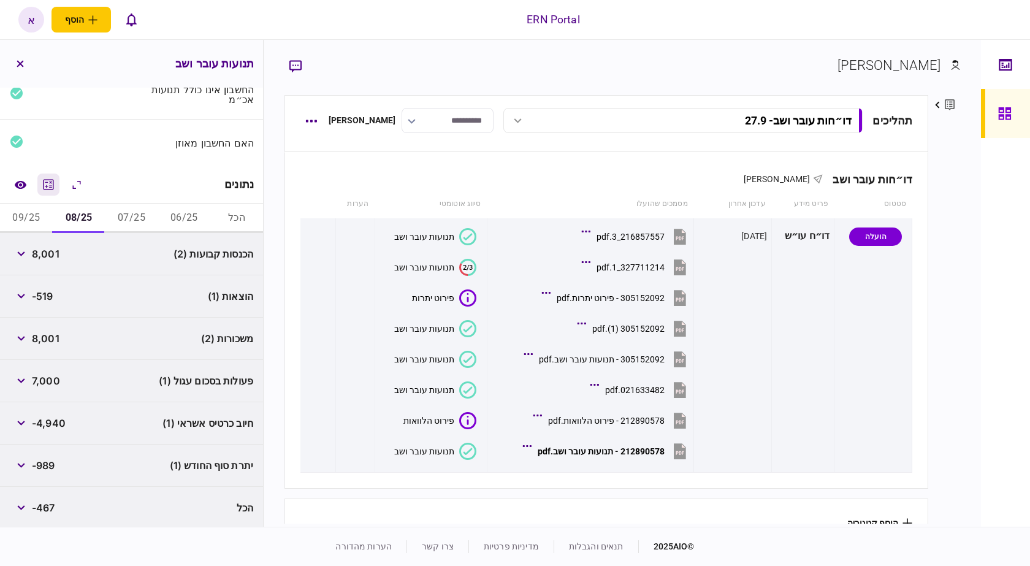
click at [52, 182] on icon "מחשבון" at bounding box center [48, 184] width 15 height 15
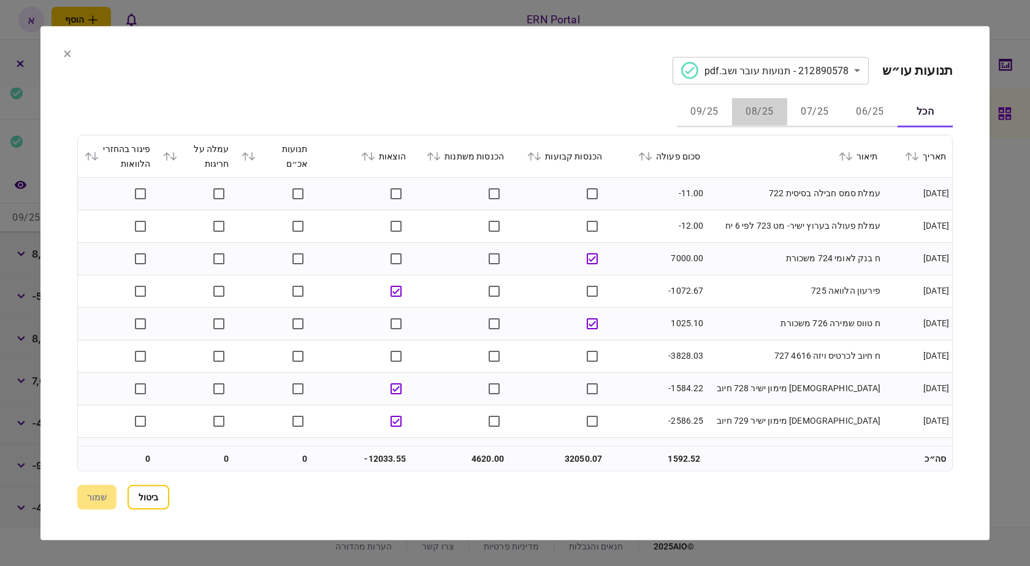
click at [769, 119] on button "08/25" at bounding box center [759, 112] width 55 height 29
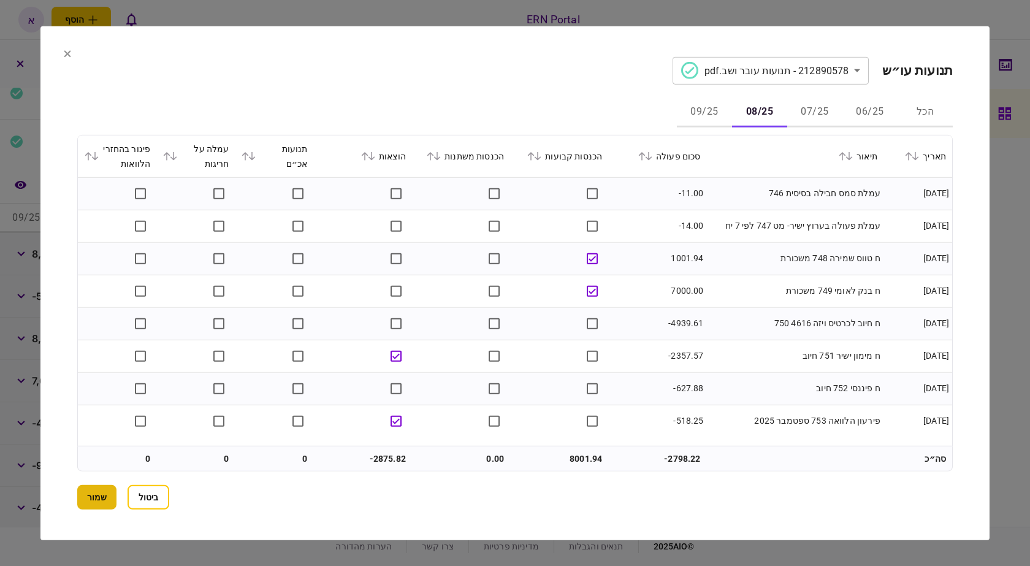
click at [89, 495] on button "שמור" at bounding box center [96, 497] width 39 height 25
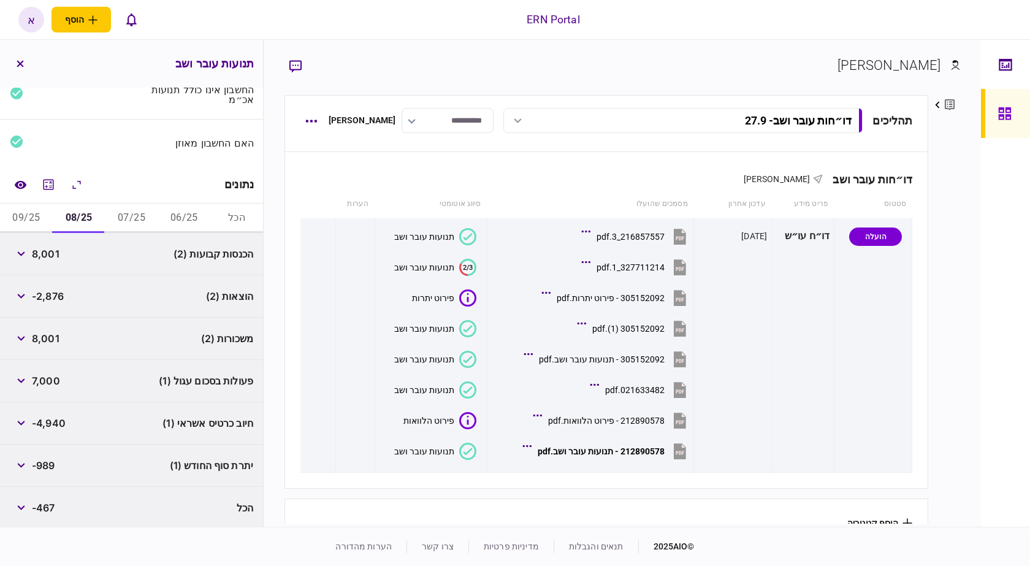
click at [50, 291] on span "-2,876" at bounding box center [48, 296] width 32 height 15
click at [50, 290] on span "-2,876" at bounding box center [48, 296] width 32 height 15
copy span "2,876"
click at [34, 223] on button "09/25" at bounding box center [26, 218] width 53 height 29
click at [56, 336] on span "-2,885" at bounding box center [48, 338] width 33 height 15
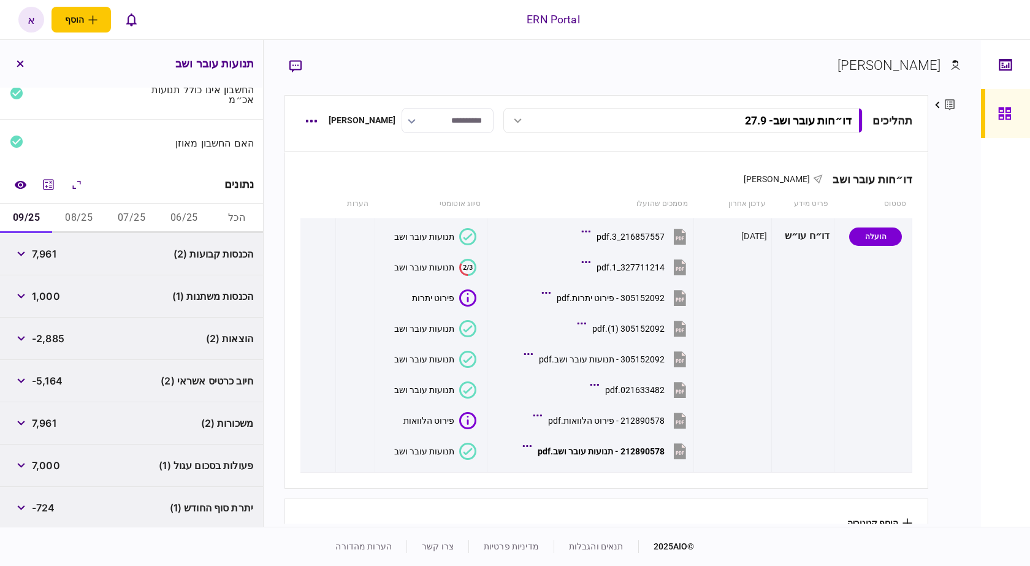
click at [55, 336] on span "-2,885" at bounding box center [48, 338] width 33 height 15
copy span "2,885"
